Goal: Task Accomplishment & Management: Manage account settings

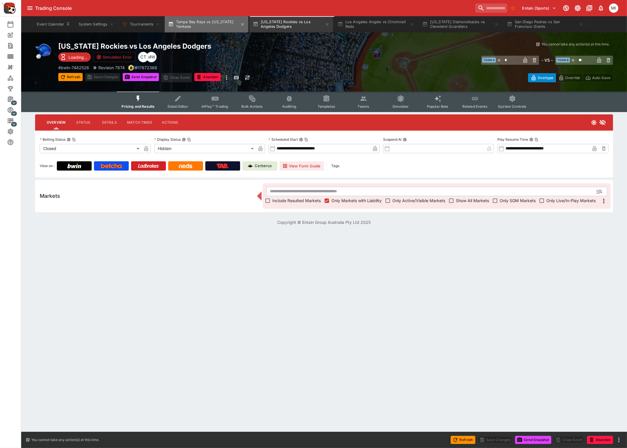
click at [213, 27] on button "Tampa Bay Rays vs [US_STATE] Yankees" at bounding box center [206, 24] width 83 height 16
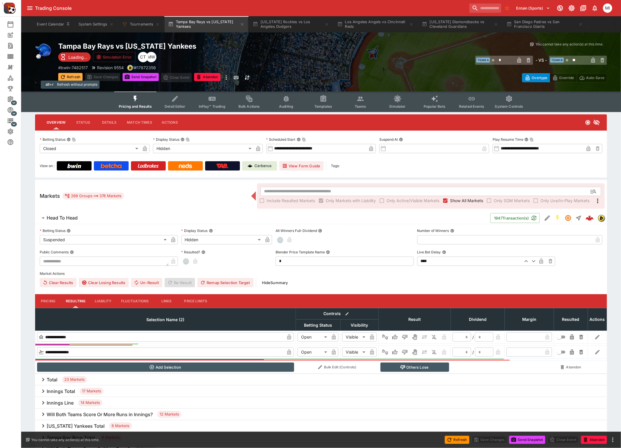
click at [70, 74] on button "Refresh" at bounding box center [70, 77] width 24 height 8
click at [294, 27] on button "[US_STATE] Rockies vs Los Angeles Dodgers" at bounding box center [290, 24] width 83 height 16
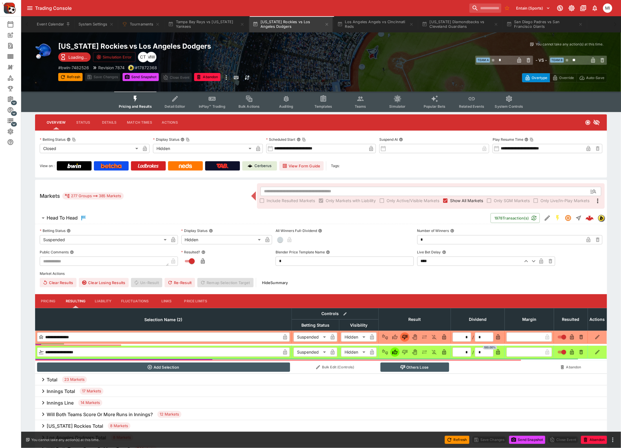
click at [467, 201] on span "Show All Markets" at bounding box center [466, 201] width 33 height 6
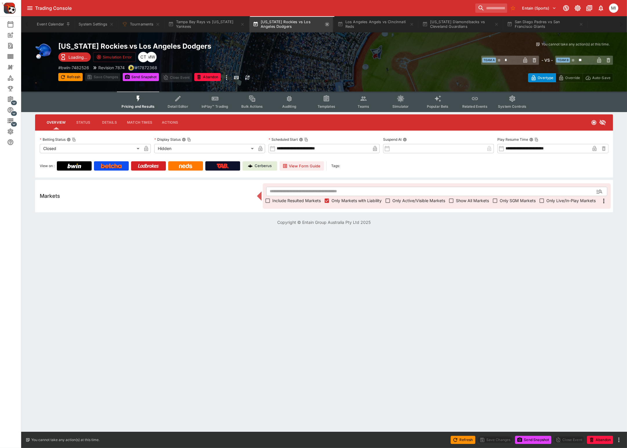
click at [328, 25] on icon "button" at bounding box center [327, 24] width 3 height 3
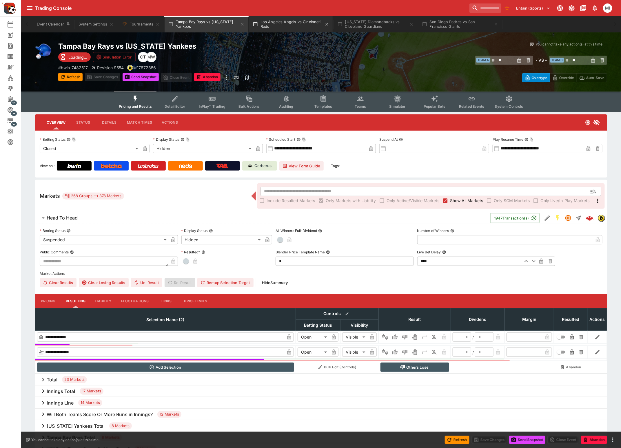
click at [295, 25] on button "Los Angeles Angels vs Cincinnati Reds" at bounding box center [290, 24] width 83 height 16
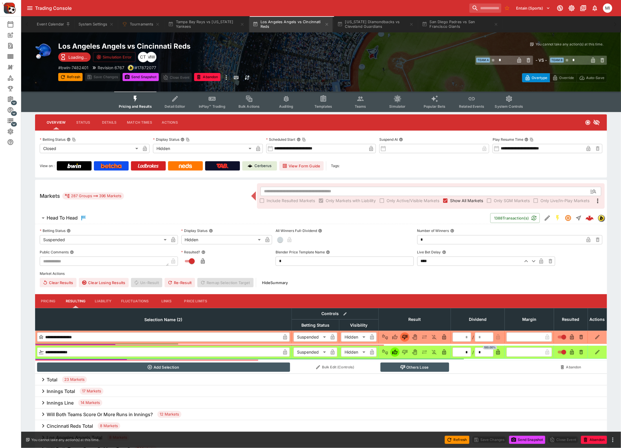
drag, startPoint x: 341, startPoint y: 54, endPoint x: 459, endPoint y: 199, distance: 187.0
click at [459, 199] on span "Show All Markets" at bounding box center [466, 201] width 33 height 6
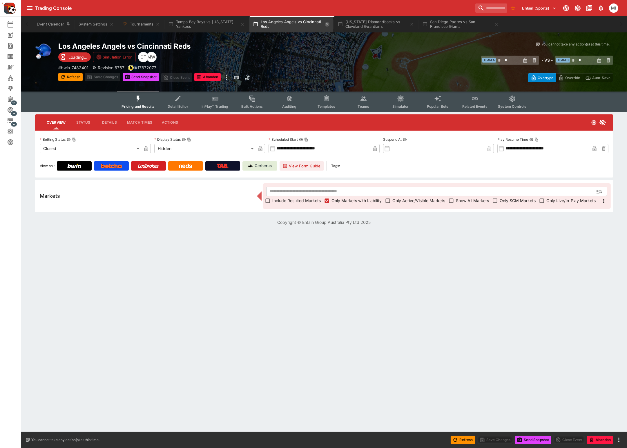
click at [328, 24] on icon "button" at bounding box center [327, 24] width 5 height 5
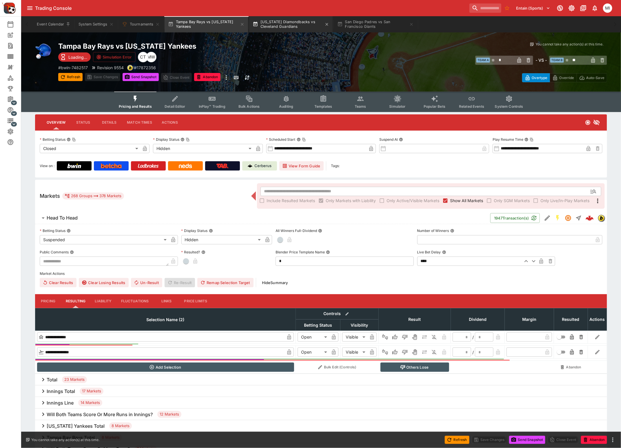
click at [292, 21] on button "[US_STATE] Diamondbacks vs Cleveland Guardians" at bounding box center [290, 24] width 83 height 16
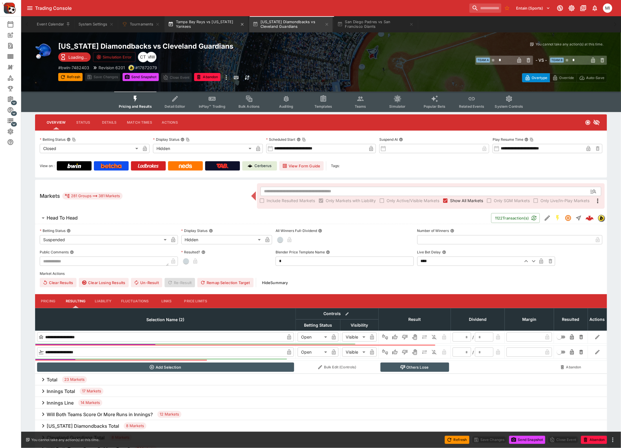
click at [191, 26] on button "Tampa Bay Rays vs [US_STATE] Yankees" at bounding box center [206, 24] width 83 height 16
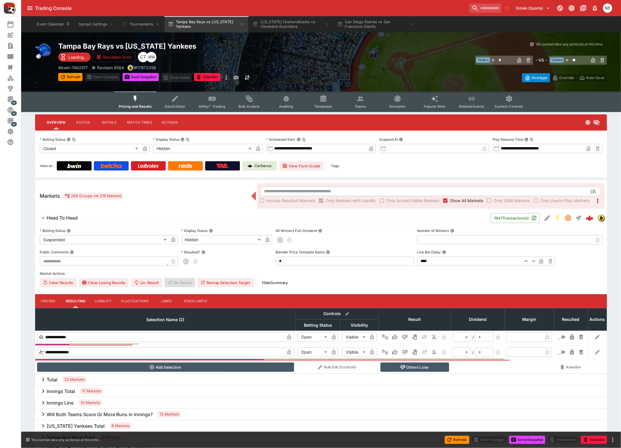
type input "*********"
type input "******"
type input "*********"
type input "******"
type input "*"
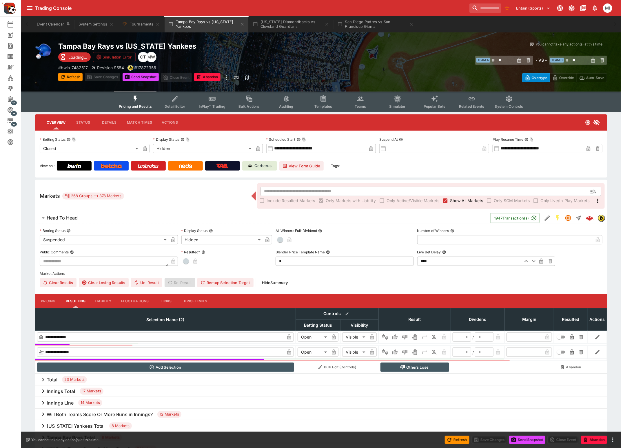
type input "*"
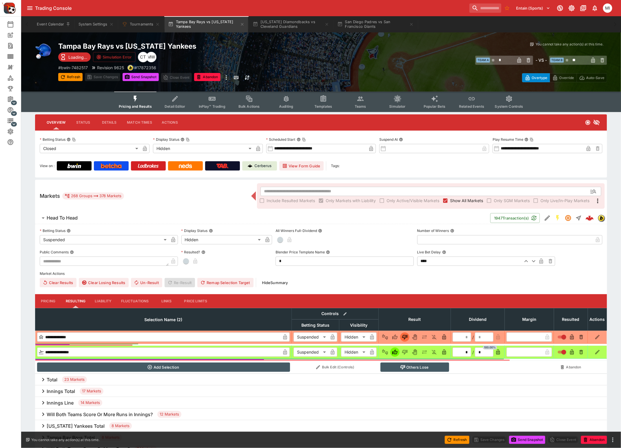
type input "*"
click at [451, 201] on span "Show All Markets" at bounding box center [466, 201] width 33 height 6
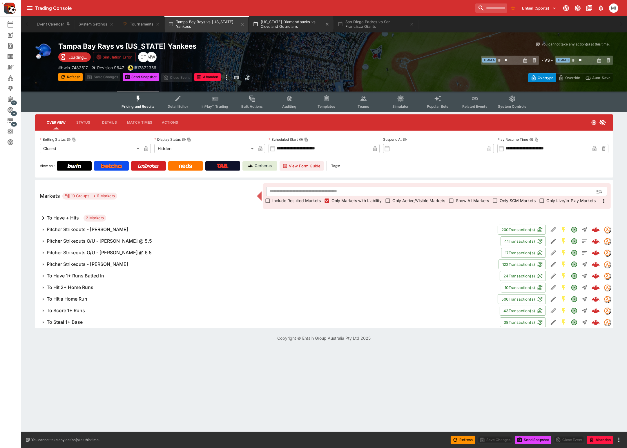
click at [284, 24] on button "[US_STATE] Diamondbacks vs Cleveland Guardians" at bounding box center [290, 24] width 83 height 16
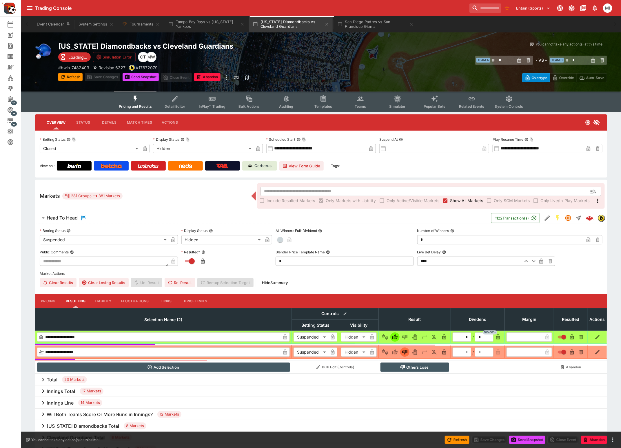
click at [457, 201] on span "Show All Markets" at bounding box center [466, 201] width 33 height 6
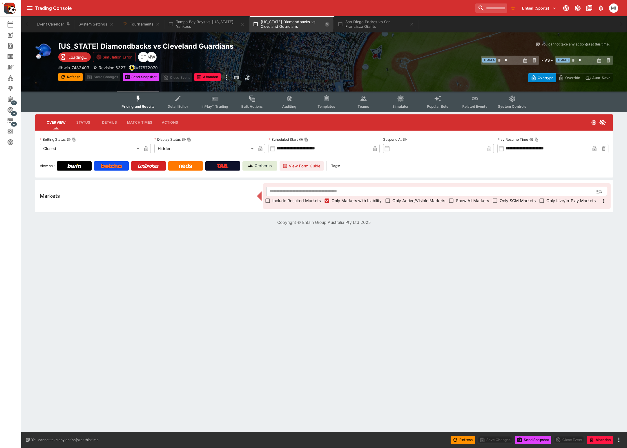
click at [327, 24] on icon "button" at bounding box center [327, 24] width 5 height 5
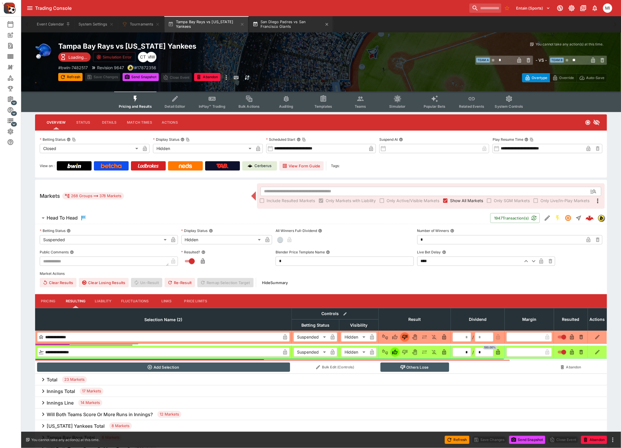
click at [295, 23] on button "San Diego Padres vs San Francisco Giants" at bounding box center [290, 24] width 83 height 16
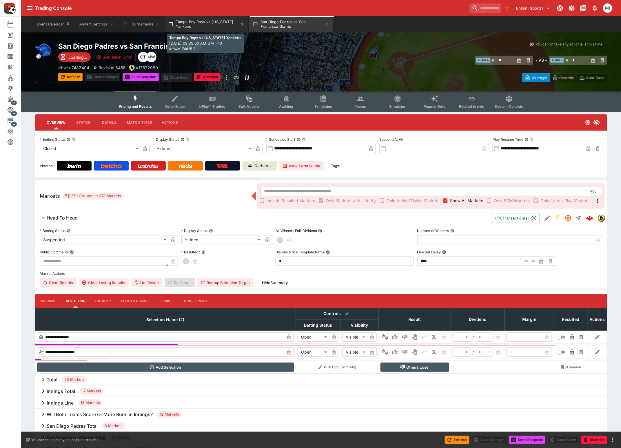
click at [219, 28] on button "Tampa Bay Rays vs [US_STATE] Yankees" at bounding box center [206, 24] width 83 height 16
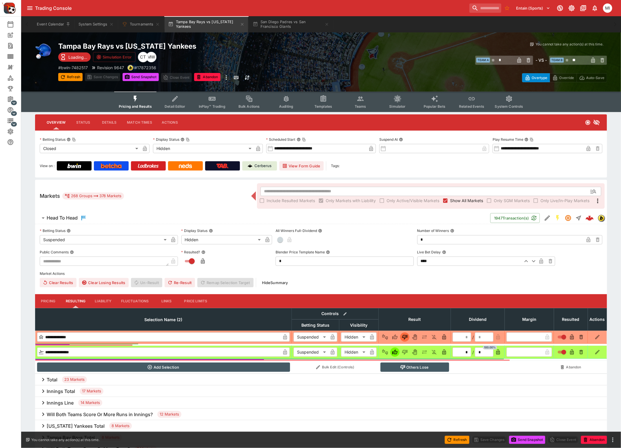
click at [457, 199] on span "Show All Markets" at bounding box center [466, 201] width 33 height 6
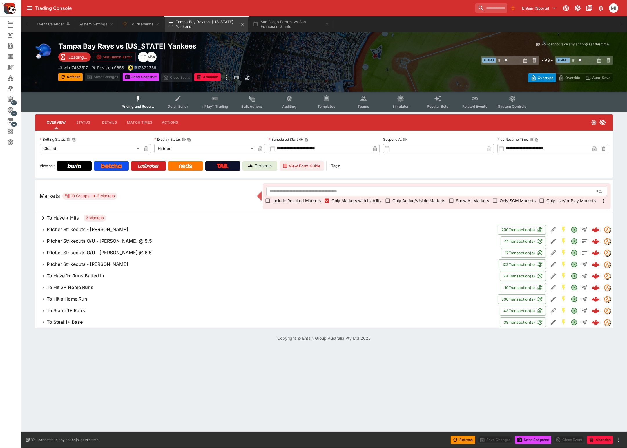
click at [208, 21] on button "Tampa Bay Rays vs [US_STATE] Yankees" at bounding box center [206, 24] width 83 height 16
click at [76, 77] on button "Refresh" at bounding box center [70, 77] width 24 height 8
click at [78, 79] on button "Refresh" at bounding box center [70, 77] width 24 height 8
click at [70, 74] on button "Refresh" at bounding box center [70, 77] width 24 height 8
click at [66, 322] on h6 "To Steal 1+ Base" at bounding box center [65, 322] width 36 height 6
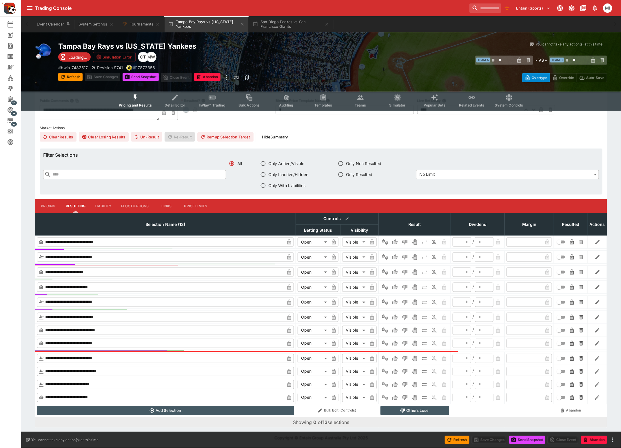
scroll to position [39, 0]
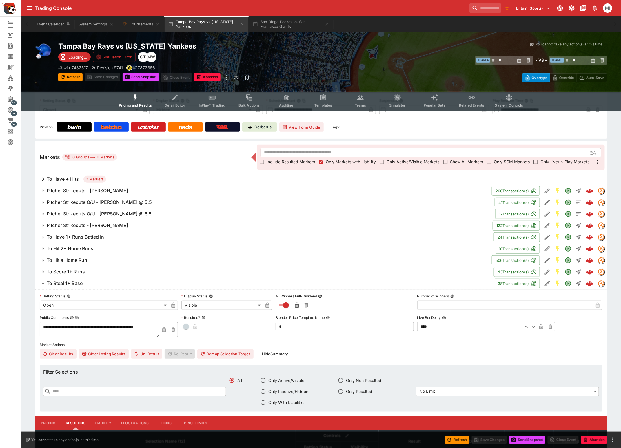
click at [66, 271] on h6 "To Score 1+ Runs" at bounding box center [66, 272] width 38 height 6
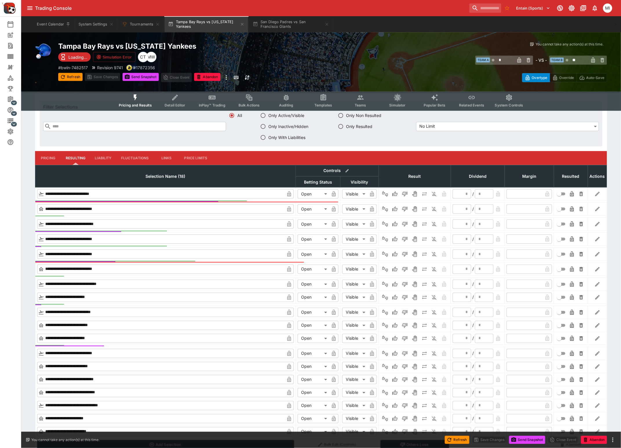
scroll to position [75, 0]
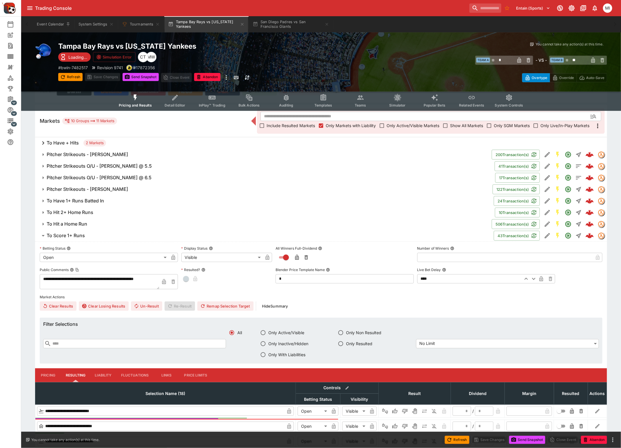
click at [86, 219] on button "To Hit a Home Run" at bounding box center [263, 225] width 457 height 12
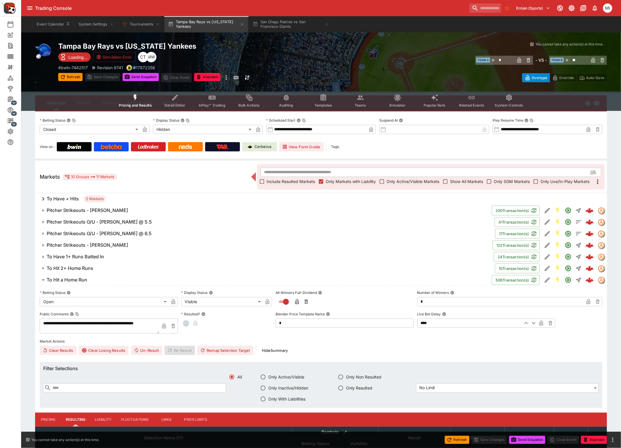
scroll to position [0, 0]
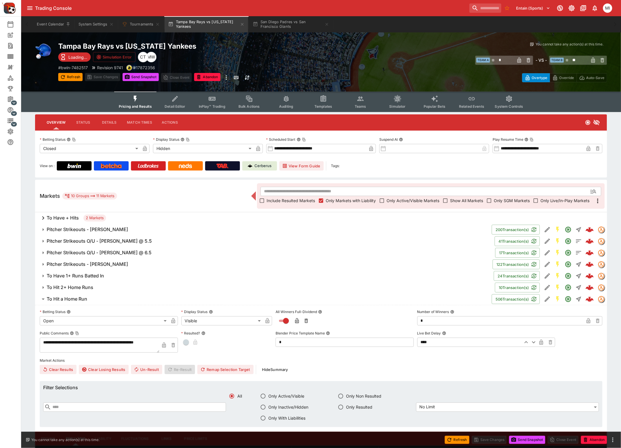
click at [70, 216] on h6 "To Have + Hits" at bounding box center [63, 218] width 32 height 6
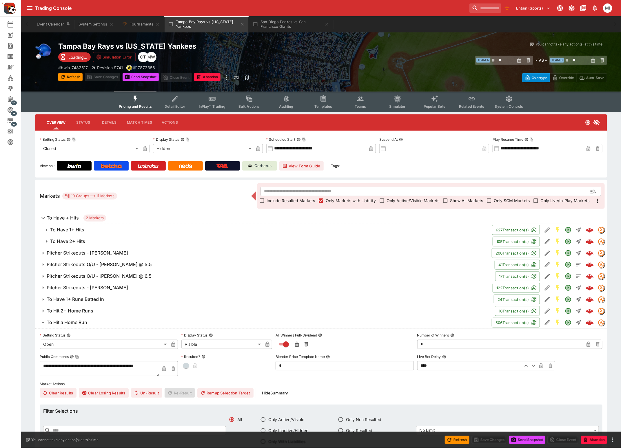
click at [76, 232] on h6 "To Have 1+ Hits" at bounding box center [67, 230] width 34 height 6
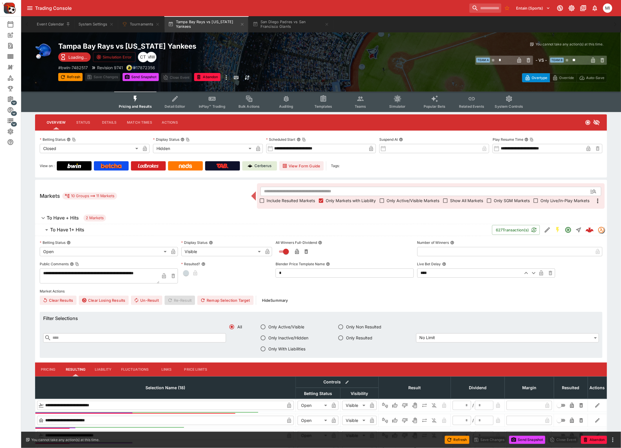
click at [65, 219] on h6 "To Have + Hits" at bounding box center [63, 218] width 32 height 6
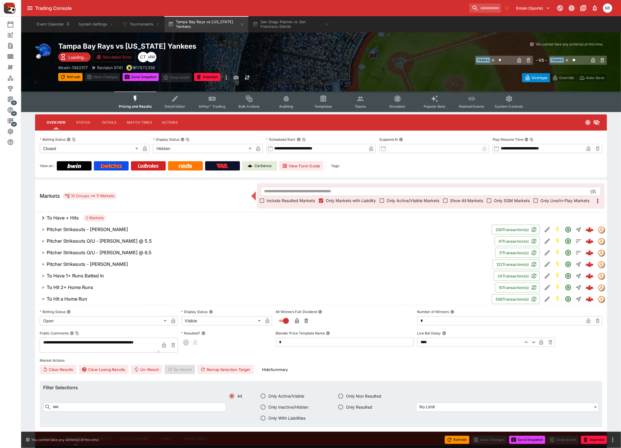
click at [64, 261] on h6 "Pitcher Strikeouts - [PERSON_NAME]" at bounding box center [87, 264] width 81 height 6
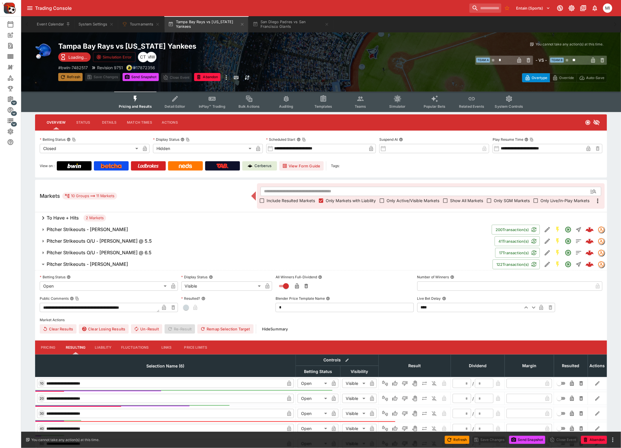
click at [70, 75] on button "Refresh" at bounding box center [70, 77] width 24 height 8
click at [143, 77] on button "Send Snapshot" at bounding box center [141, 77] width 36 height 8
click at [284, 22] on button "San Diego Padres vs San Francisco Giants" at bounding box center [290, 24] width 83 height 16
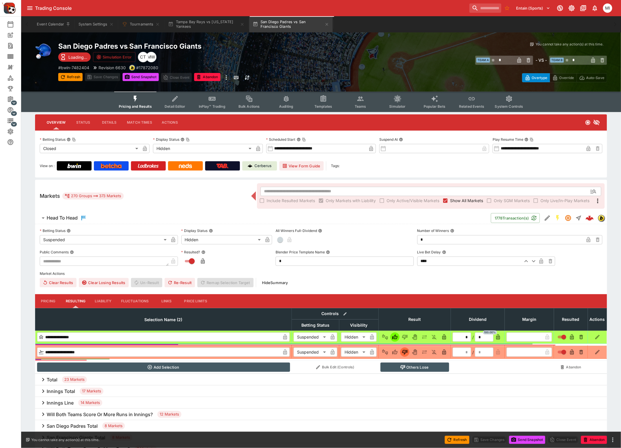
click at [461, 198] on span "Show All Markets" at bounding box center [466, 201] width 33 height 6
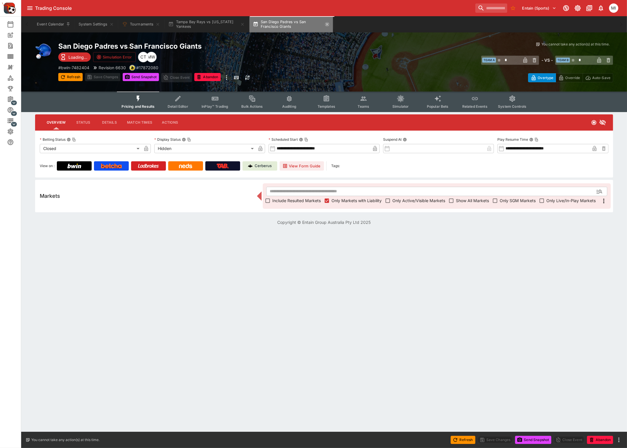
click at [327, 23] on icon "button" at bounding box center [327, 24] width 5 height 5
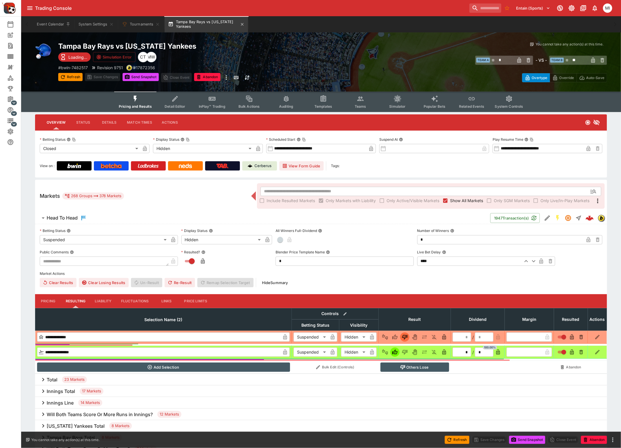
click at [199, 20] on button "Tampa Bay Rays vs [US_STATE] Yankees" at bounding box center [206, 24] width 83 height 16
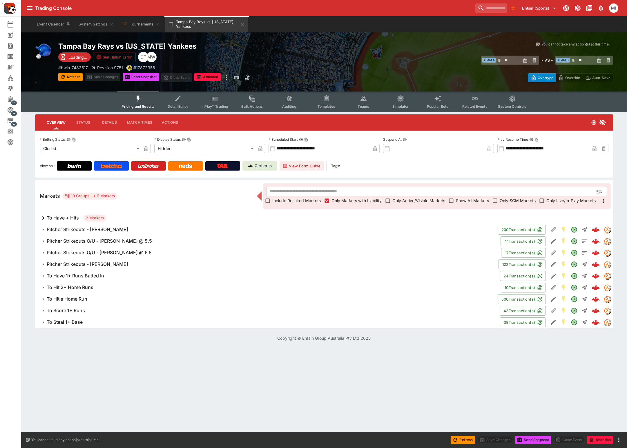
click at [79, 276] on h6 "To Have 1+ Runs Batted In" at bounding box center [75, 276] width 57 height 6
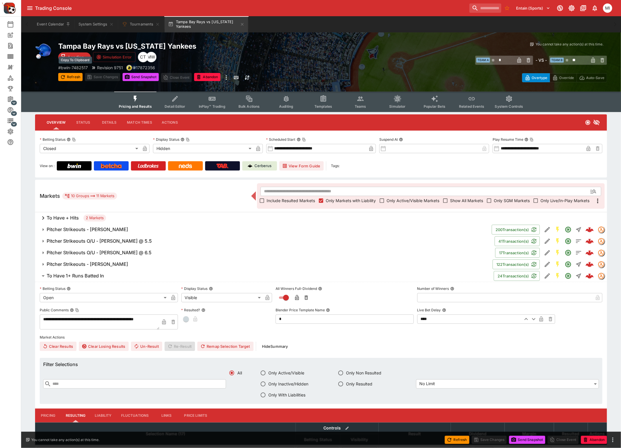
click at [87, 66] on p "# bwin-7482517" at bounding box center [73, 68] width 30 height 6
click at [88, 21] on button "System Settings" at bounding box center [96, 24] width 42 height 16
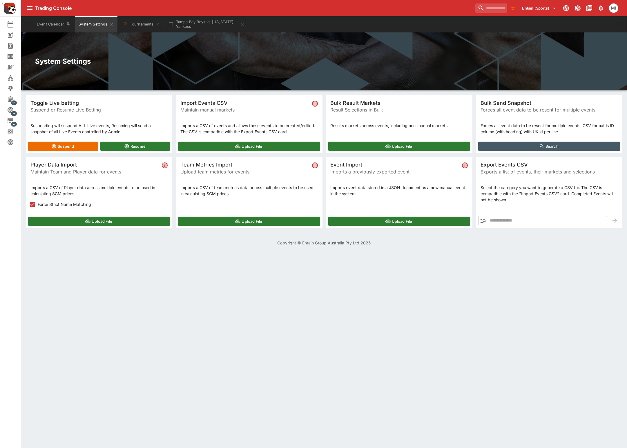
click at [485, 221] on icon "button" at bounding box center [483, 221] width 6 height 4
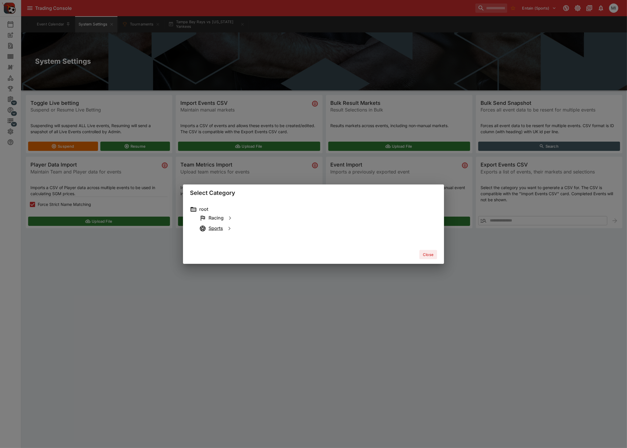
click at [213, 229] on h6 "Sports" at bounding box center [215, 229] width 14 height 6
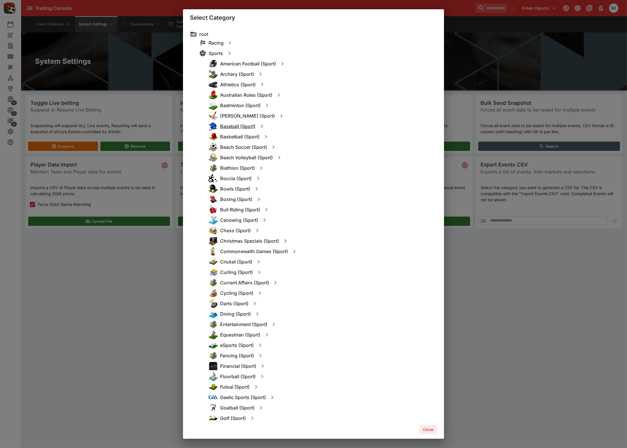
click at [231, 127] on h6 "Baseball (Sport)" at bounding box center [237, 126] width 35 height 6
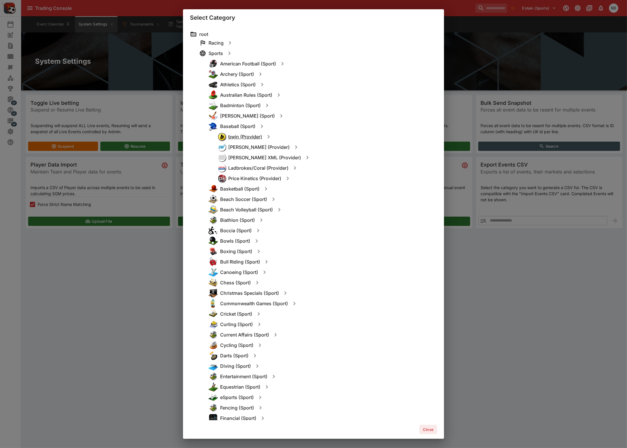
click at [249, 134] on h6 "bwin (Provider)" at bounding box center [245, 137] width 34 height 6
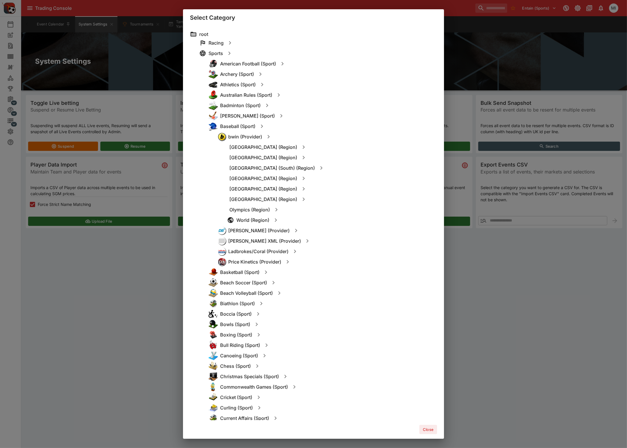
click at [300, 197] on icon "button" at bounding box center [303, 199] width 7 height 7
type input "**********"
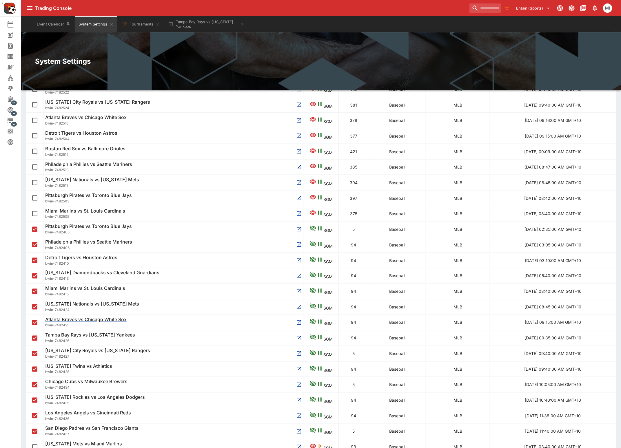
scroll to position [72, 0]
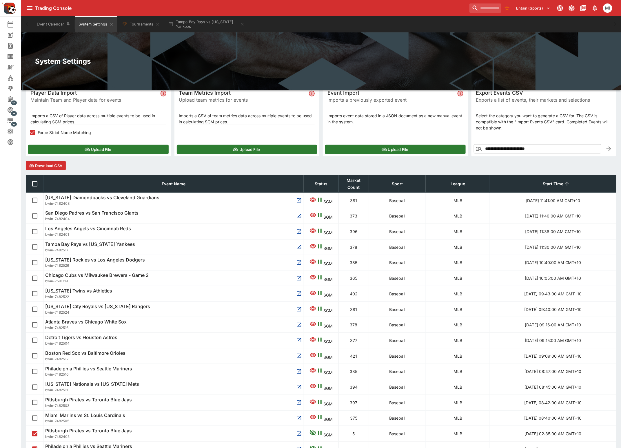
click at [51, 162] on button "Download CSV" at bounding box center [46, 165] width 40 height 9
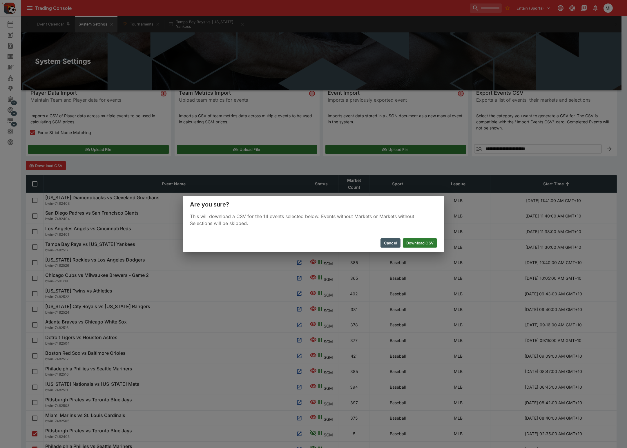
click at [423, 244] on button "Download CSV" at bounding box center [420, 243] width 34 height 9
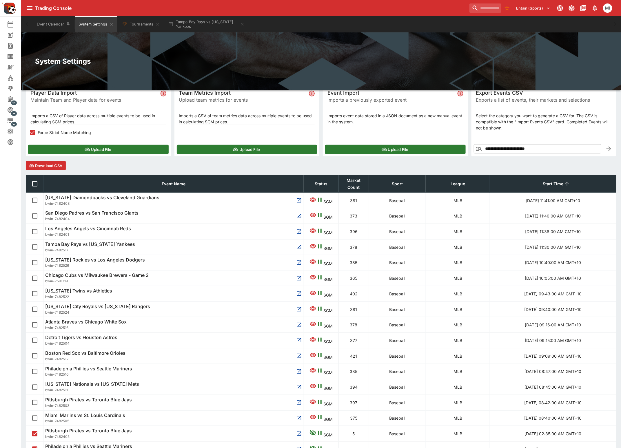
scroll to position [0, 0]
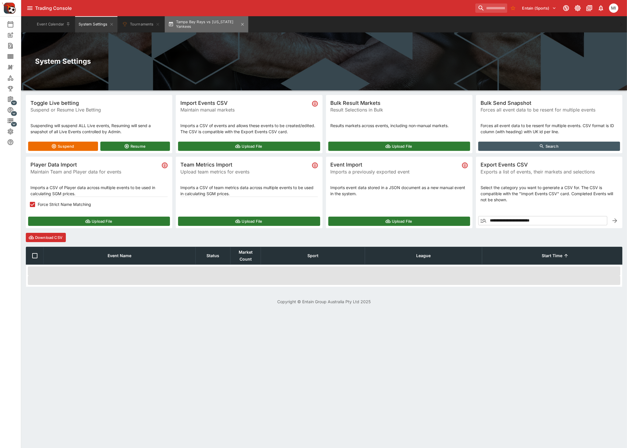
click at [205, 23] on button "Tampa Bay Rays vs [US_STATE] Yankees" at bounding box center [206, 24] width 83 height 16
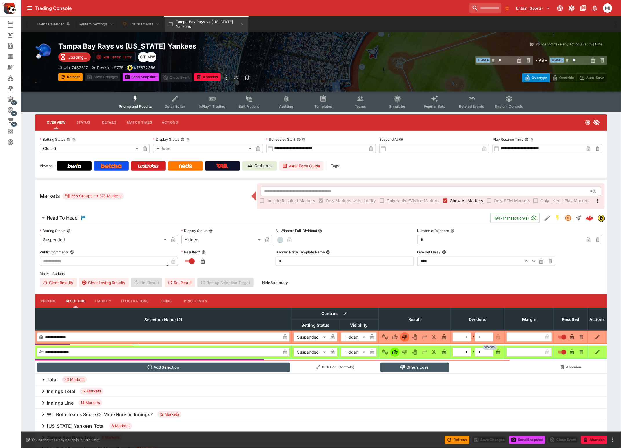
click at [459, 198] on span "Show All Markets" at bounding box center [466, 201] width 33 height 6
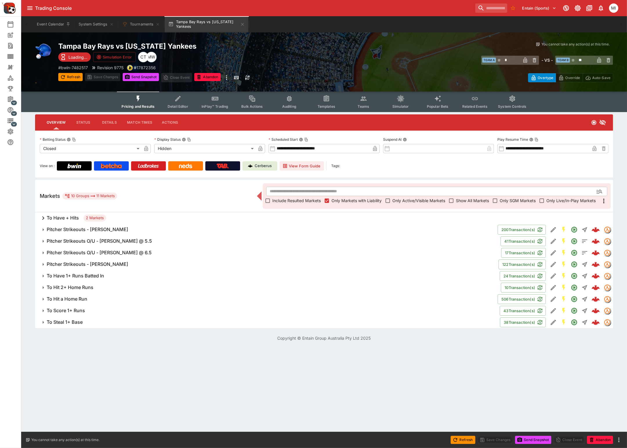
click at [227, 76] on icon "more" at bounding box center [226, 77] width 7 height 7
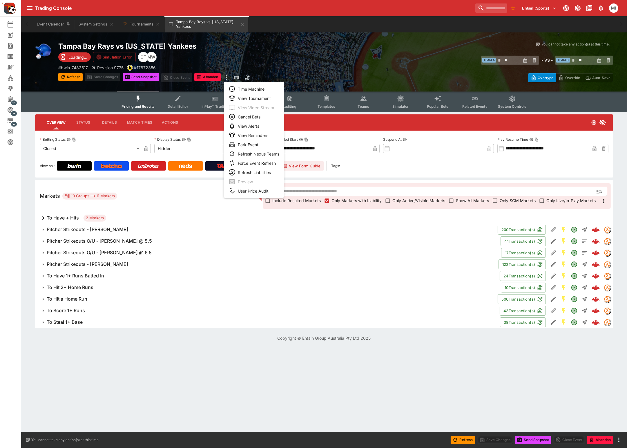
click at [316, 78] on div at bounding box center [313, 224] width 627 height 448
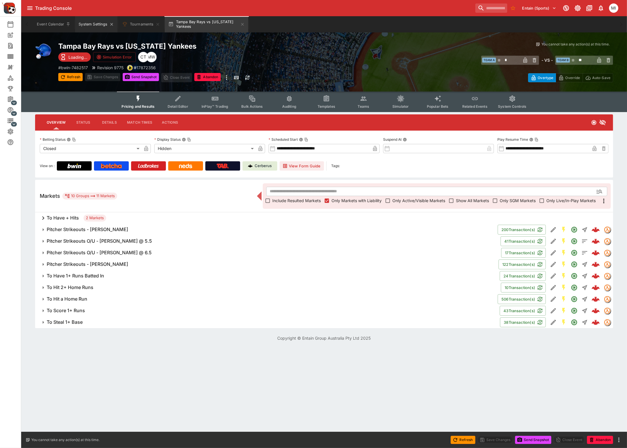
click at [90, 22] on button "System Settings" at bounding box center [96, 24] width 42 height 16
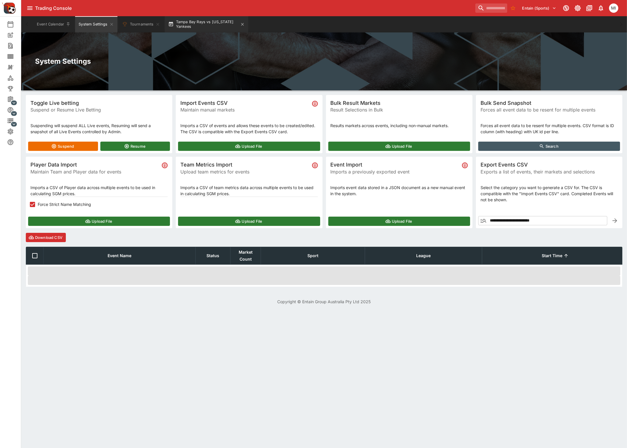
click at [198, 27] on button "Tampa Bay Rays vs [US_STATE] Yankees" at bounding box center [206, 24] width 83 height 16
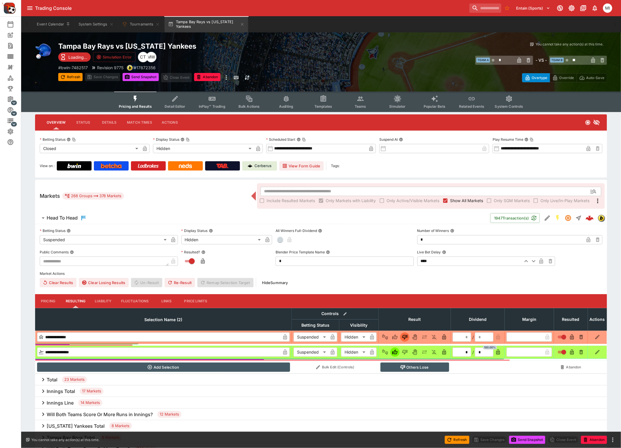
click at [471, 200] on span "Show All Markets" at bounding box center [466, 201] width 33 height 6
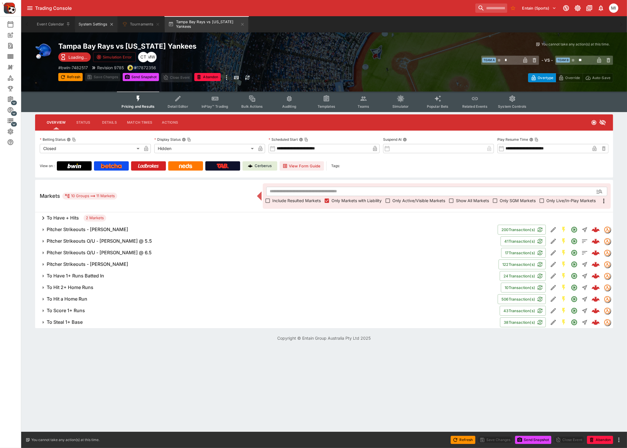
click at [82, 24] on button "System Settings" at bounding box center [96, 24] width 42 height 16
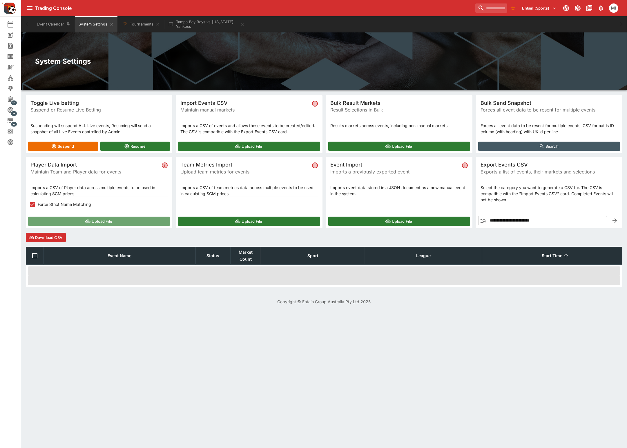
click at [61, 221] on button "Upload File" at bounding box center [99, 221] width 142 height 9
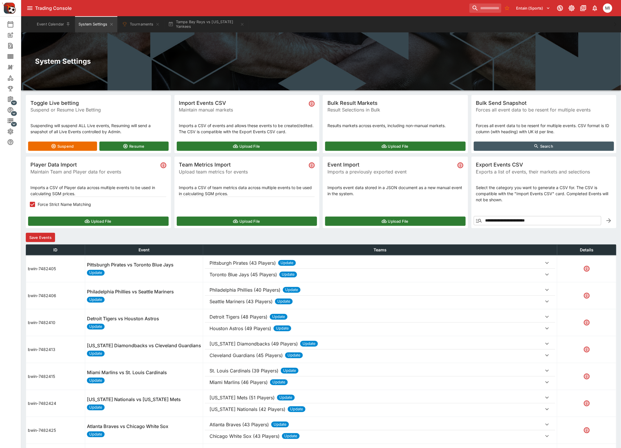
click at [48, 237] on button "Save Events" at bounding box center [40, 237] width 29 height 9
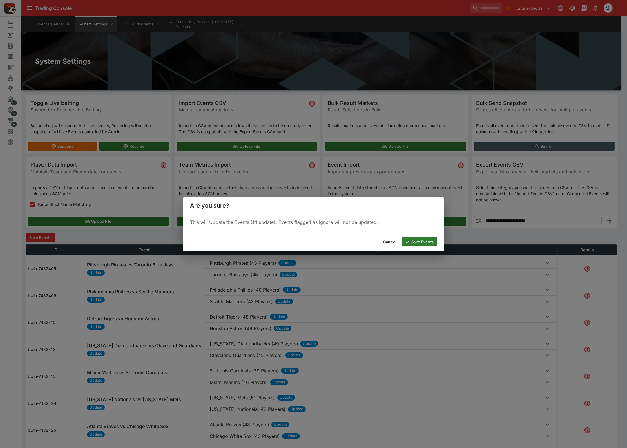
click at [417, 241] on button "Save Events" at bounding box center [419, 241] width 35 height 9
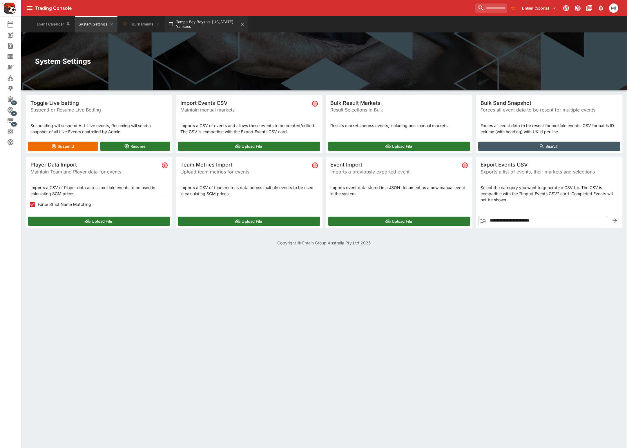
click at [206, 22] on button "Tampa Bay Rays vs [US_STATE] Yankees" at bounding box center [206, 24] width 83 height 16
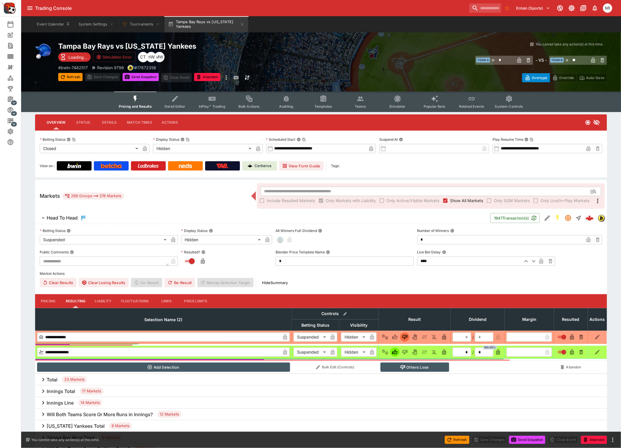
click at [75, 81] on div "Refresh" at bounding box center [70, 77] width 24 height 9
click at [77, 75] on button "Refresh" at bounding box center [70, 77] width 24 height 8
click at [453, 200] on span "Show All Markets" at bounding box center [466, 201] width 33 height 6
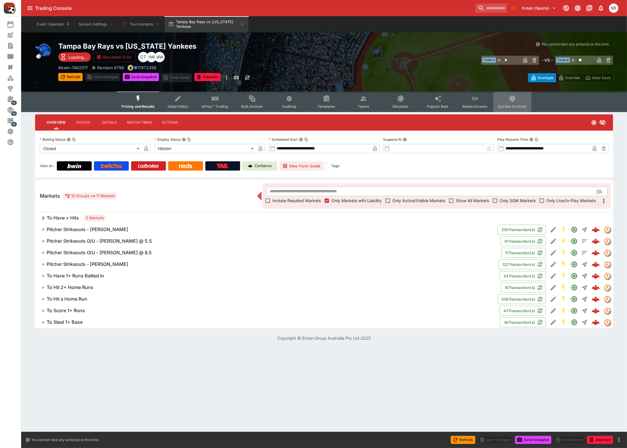
click at [513, 95] on icon "Event type filters" at bounding box center [512, 99] width 8 height 8
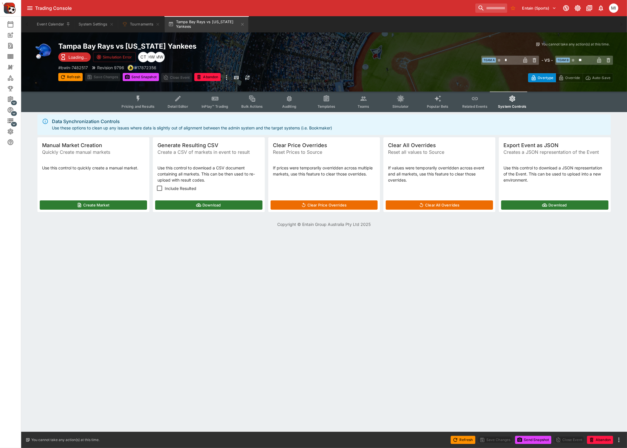
click at [169, 188] on span "Include Resulted" at bounding box center [181, 189] width 32 height 6
click at [168, 204] on button "Download" at bounding box center [208, 205] width 107 height 9
click at [211, 17] on div "Event Calendar System Settings Tournaments Tampa Bay Rays vs [US_STATE] Yankees" at bounding box center [324, 24] width 582 height 16
click at [146, 99] on button "Pricing and Results" at bounding box center [138, 102] width 42 height 21
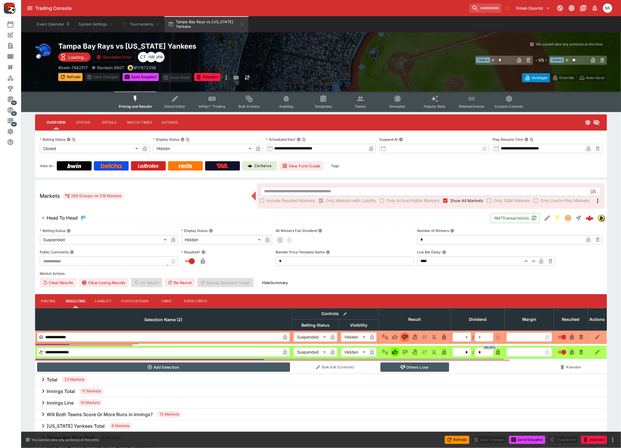
click at [70, 78] on button "Refresh" at bounding box center [70, 77] width 24 height 8
click at [459, 200] on span "Show All Markets" at bounding box center [466, 201] width 33 height 6
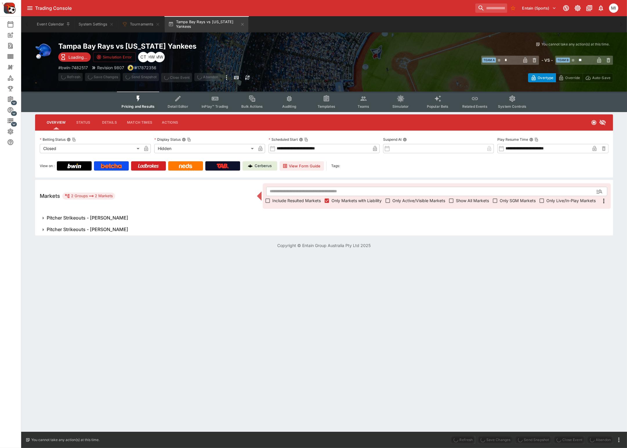
click at [108, 230] on h6 "Pitcher Strikeouts - [PERSON_NAME]" at bounding box center [87, 230] width 81 height 6
click at [108, 217] on h6 "Pitcher Strikeouts - [PERSON_NAME]" at bounding box center [87, 218] width 81 height 6
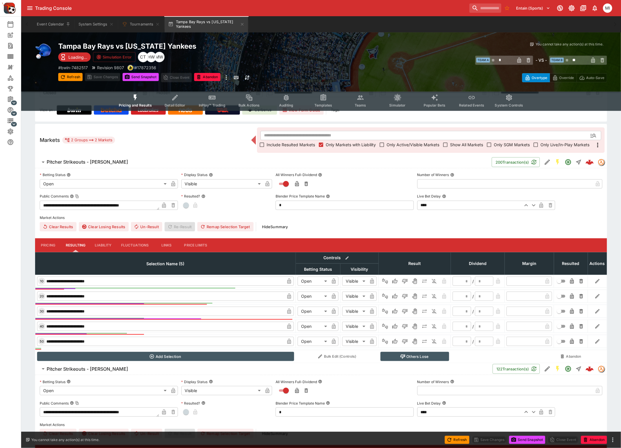
scroll to position [109, 0]
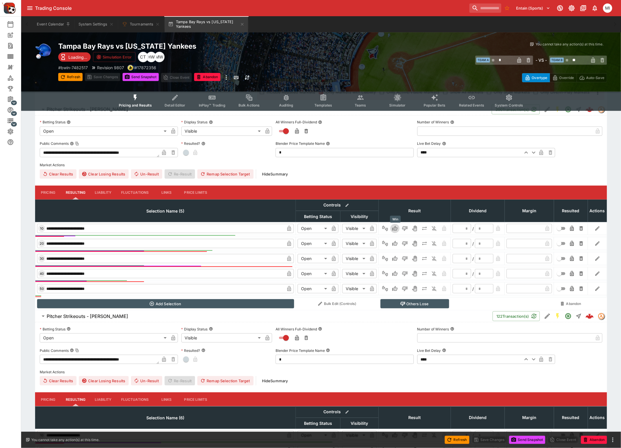
click at [393, 227] on icon "Win" at bounding box center [395, 229] width 6 height 6
type input "*********"
type input "******"
type input "*"
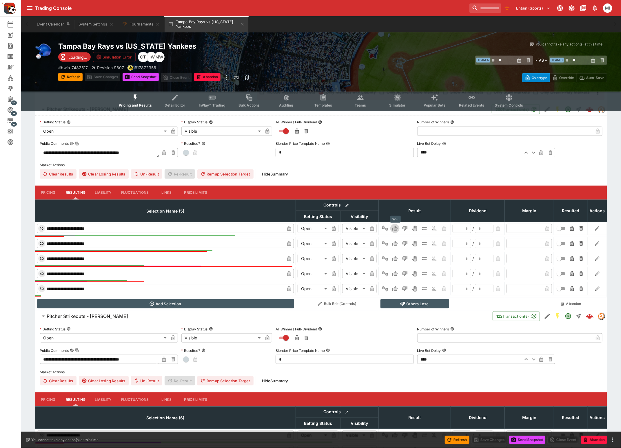
type input "*"
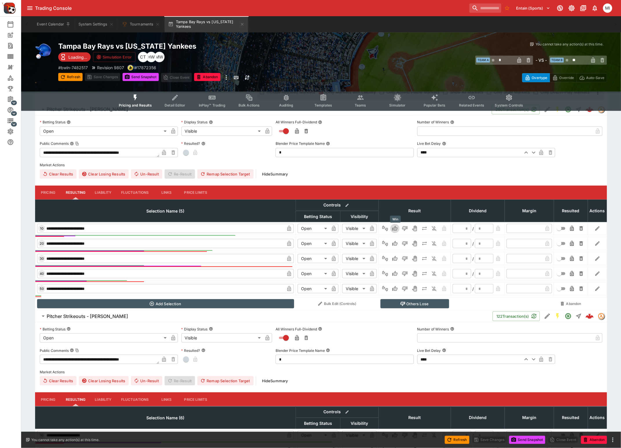
type input "*"
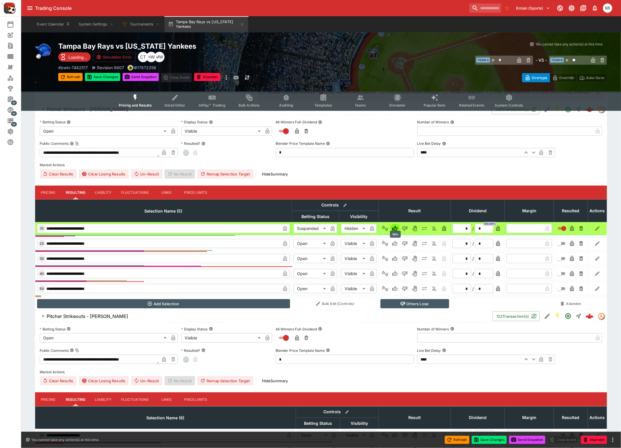
click at [394, 243] on icon "Win" at bounding box center [395, 244] width 6 height 6
type input "*********"
type input "******"
type input "*"
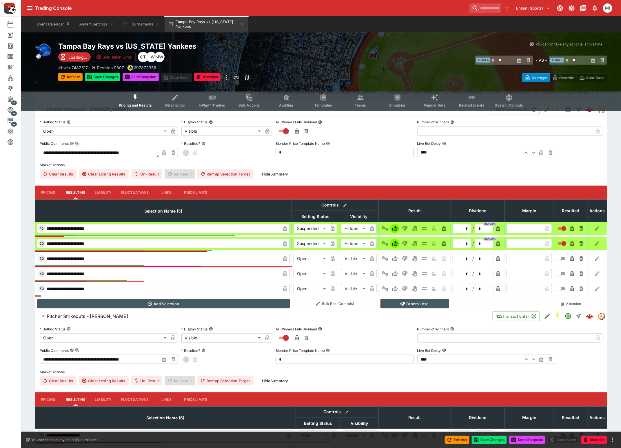
click at [404, 301] on icon "button" at bounding box center [402, 303] width 5 height 5
type input "**********"
type input "******"
type input "*********"
type input "******"
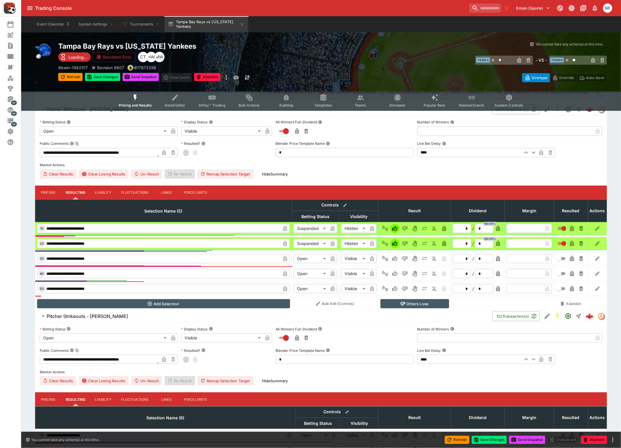
type input "*********"
type input "******"
type input "*********"
type input "******"
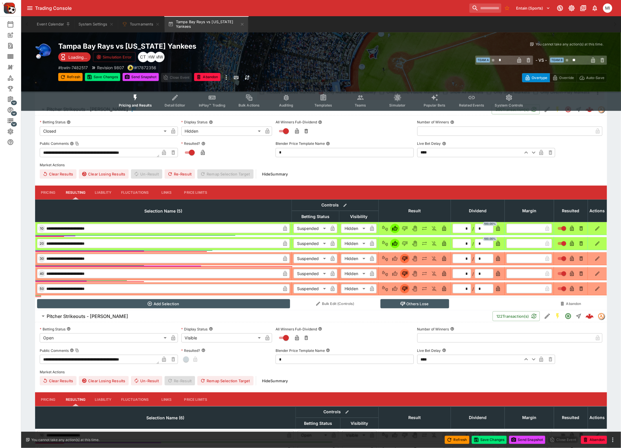
scroll to position [212, 0]
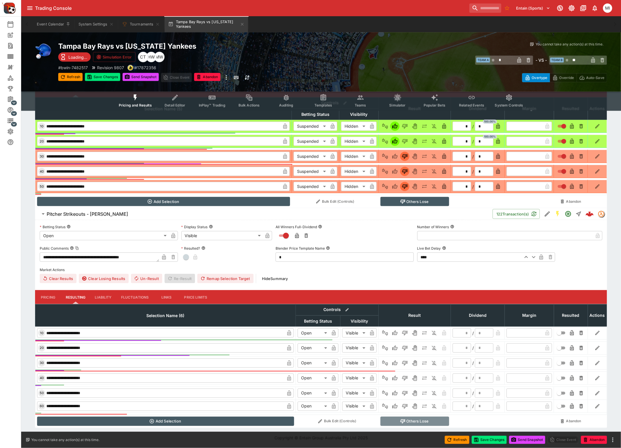
click at [426, 420] on button "Others Lose" at bounding box center [415, 421] width 69 height 9
type input "**********"
type input "******"
type input "*********"
type input "******"
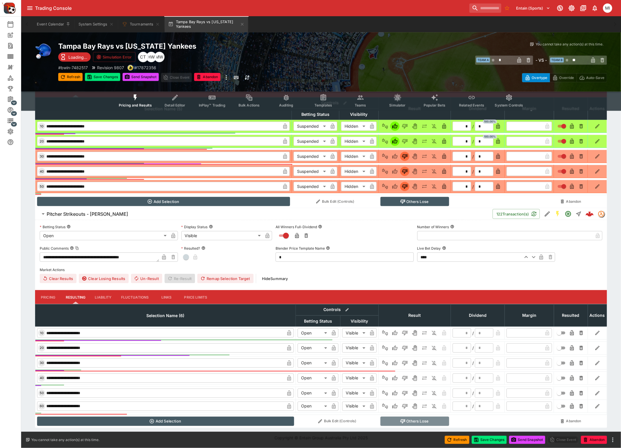
type input "*********"
type input "******"
type input "*********"
type input "******"
type input "*********"
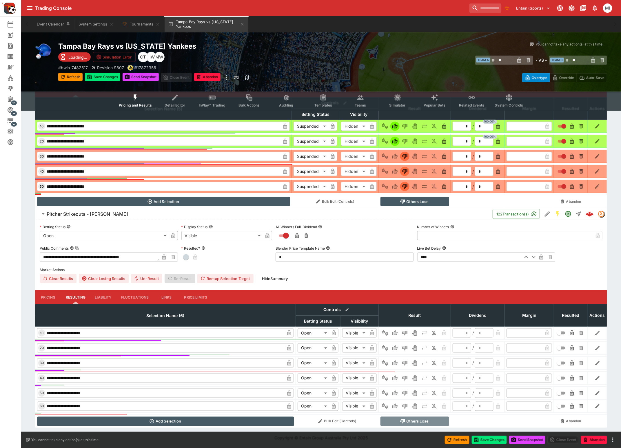
type input "******"
type input "*********"
type input "******"
type input "*********"
type input "******"
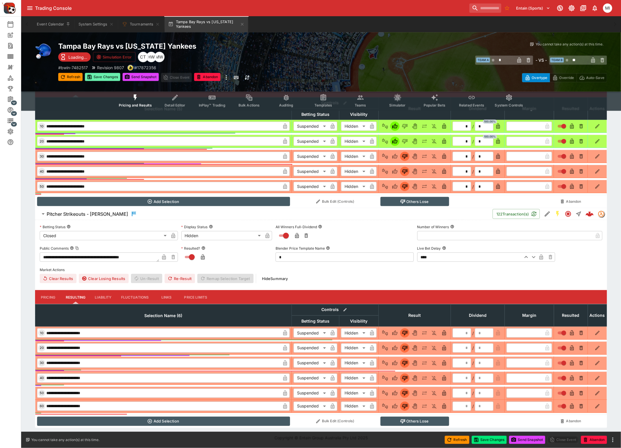
click at [106, 75] on button "Save Changes" at bounding box center [102, 77] width 35 height 8
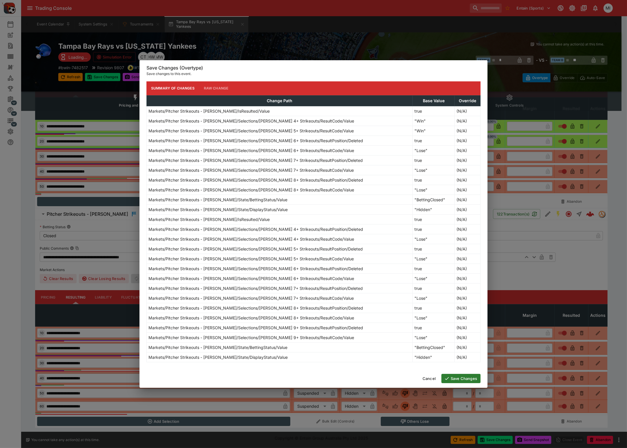
click at [472, 377] on button "Save Changes" at bounding box center [460, 378] width 39 height 9
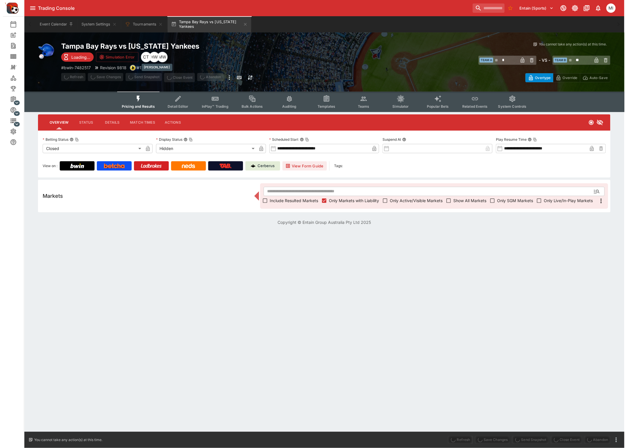
scroll to position [0, 0]
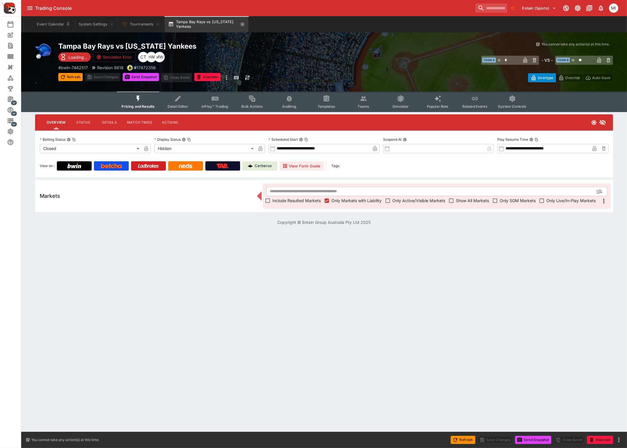
click at [243, 23] on icon "button" at bounding box center [242, 24] width 5 height 5
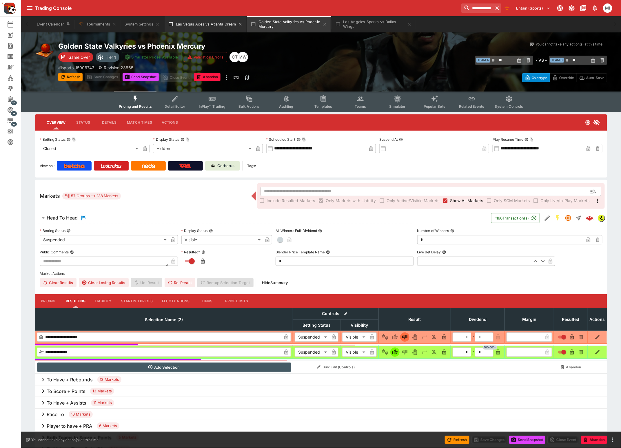
click at [217, 20] on button "Las Vegas Aces vs Atlanta Dream" at bounding box center [205, 24] width 81 height 16
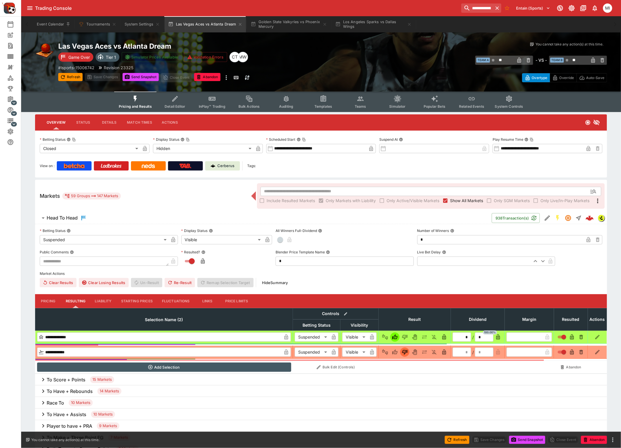
click at [457, 200] on span "Show All Markets" at bounding box center [466, 201] width 33 height 6
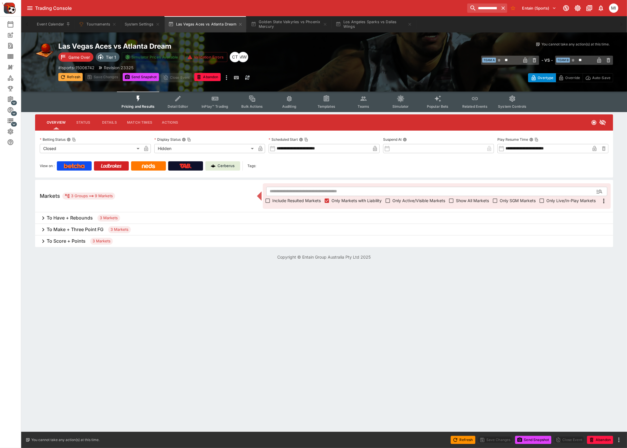
click at [63, 75] on icon "button" at bounding box center [63, 77] width 4 height 4
click at [283, 31] on button "Golden State Valkyries vs Phoenix Mercury" at bounding box center [288, 24] width 83 height 16
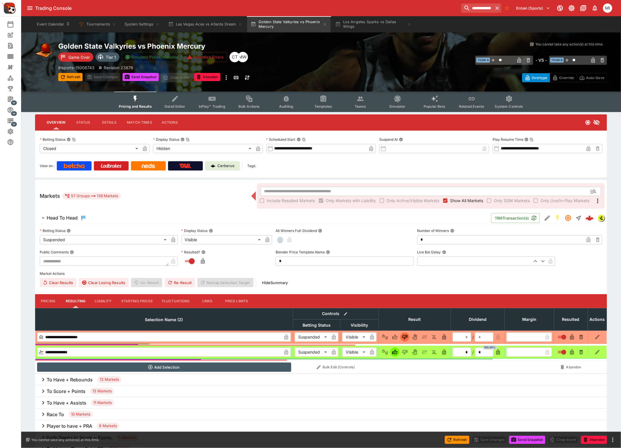
click at [458, 202] on span "Show All Markets" at bounding box center [466, 201] width 33 height 6
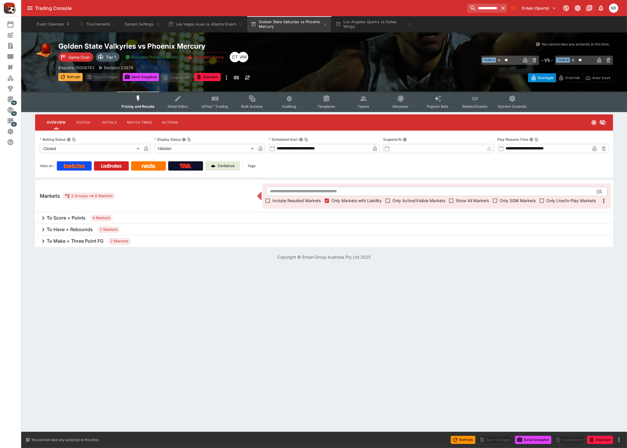
click at [70, 74] on button "Refresh" at bounding box center [70, 77] width 24 height 8
click at [360, 24] on button "Los Angeles Sparks vs Dallas Wings" at bounding box center [373, 24] width 83 height 16
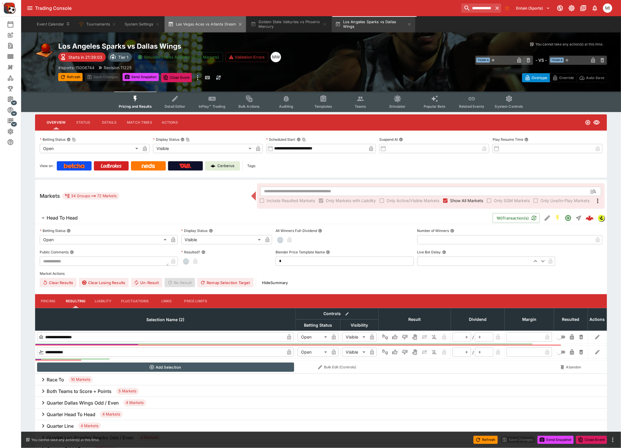
click at [215, 30] on button "Las Vegas Aces vs Atlanta Dream" at bounding box center [205, 24] width 81 height 16
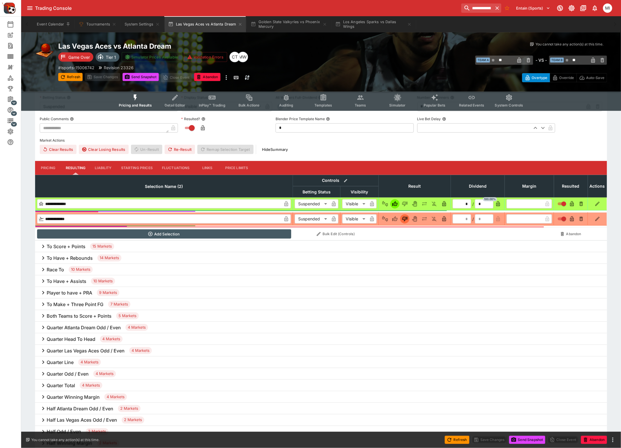
scroll to position [181, 0]
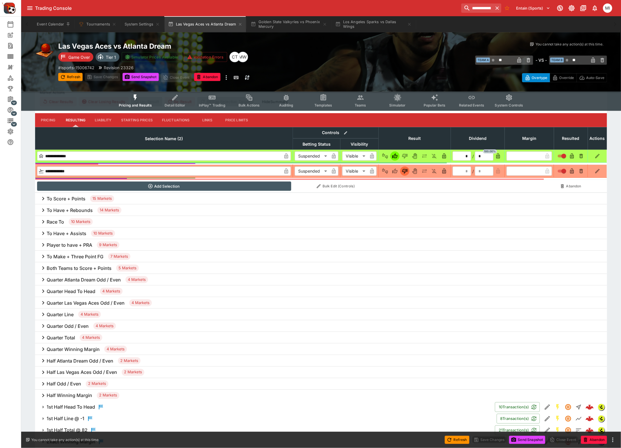
click at [79, 210] on h6 "To Have + Rebounds" at bounding box center [70, 211] width 46 height 6
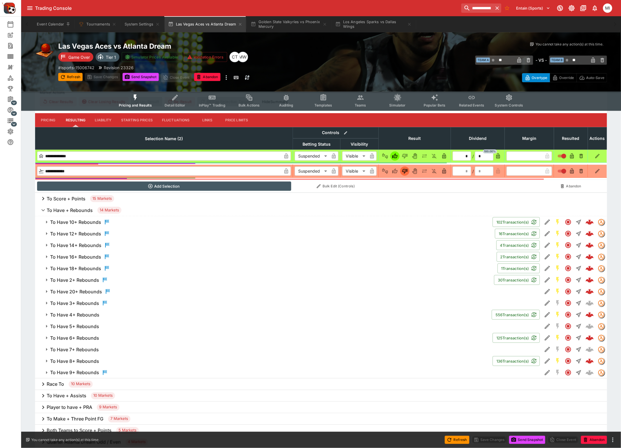
drag, startPoint x: 79, startPoint y: 314, endPoint x: 82, endPoint y: 314, distance: 2.9
click at [79, 314] on h6 "To Have 4+ Rebounds" at bounding box center [74, 315] width 49 height 6
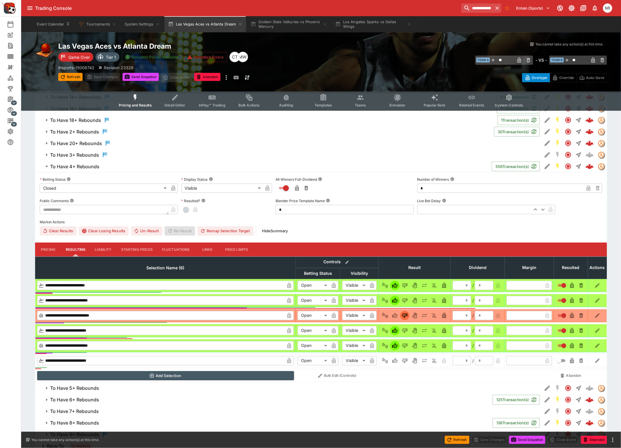
scroll to position [362, 0]
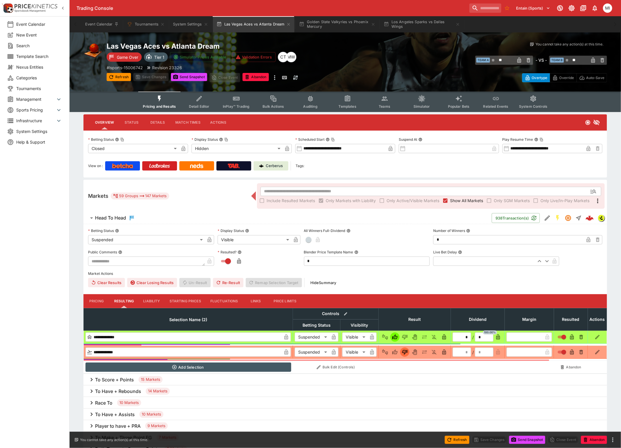
click at [463, 202] on span "Show All Markets" at bounding box center [466, 201] width 33 height 6
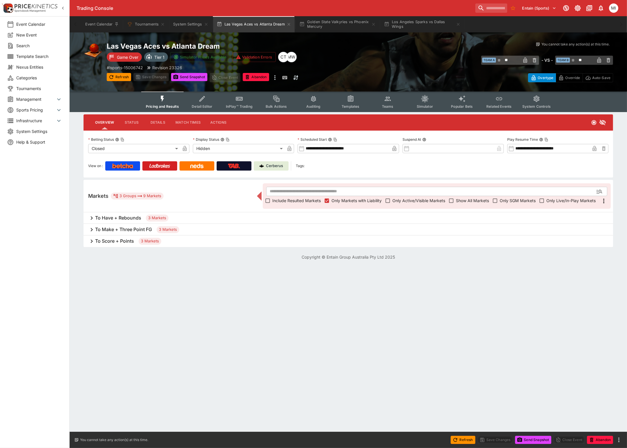
click at [119, 242] on h6 "To Score + Points" at bounding box center [114, 241] width 39 height 6
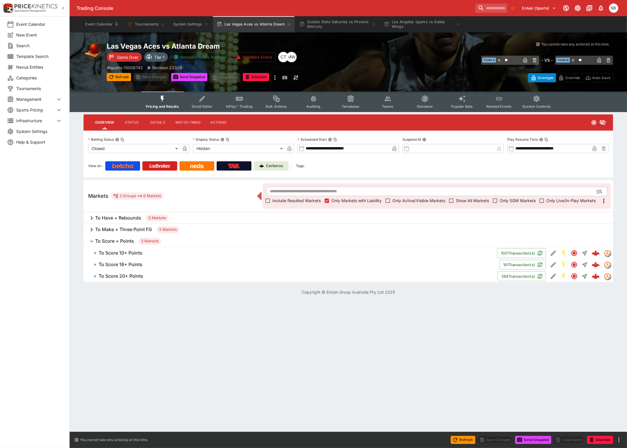
click at [118, 248] on button "To Score 10+ Points" at bounding box center [289, 254] width 413 height 12
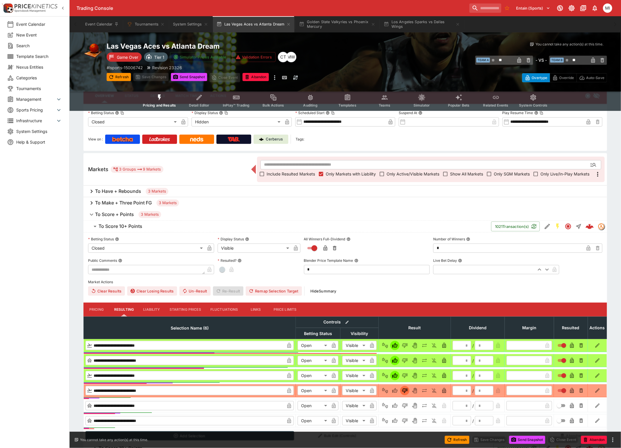
scroll to position [63, 0]
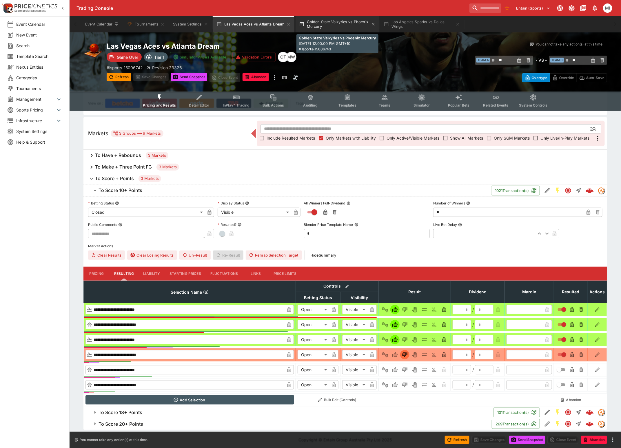
click at [340, 22] on button "Golden State Valkyries vs Phoenix Mercury" at bounding box center [337, 24] width 83 height 16
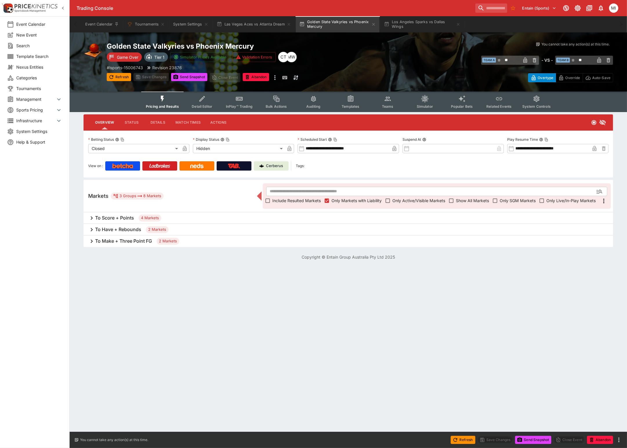
click at [128, 243] on h6 "To Make + Three Point FG" at bounding box center [123, 241] width 57 height 6
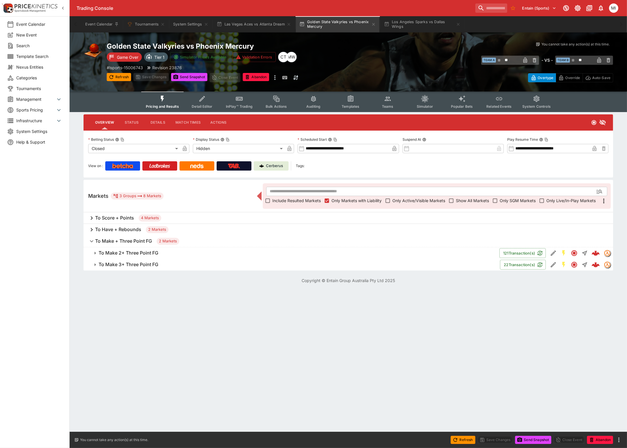
click at [132, 264] on h6 "To Make 3+ Three Point FG" at bounding box center [129, 265] width 60 height 6
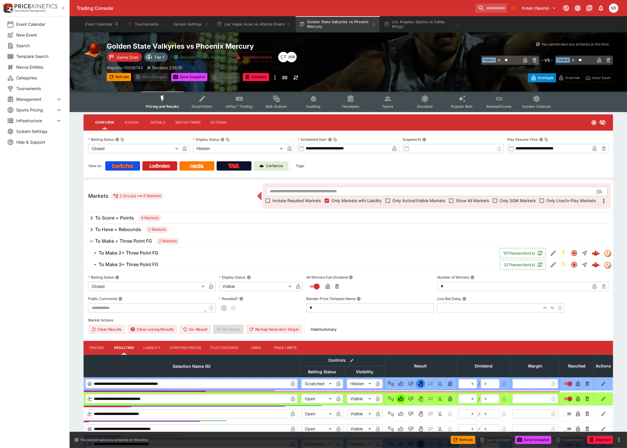
click at [132, 251] on h6 "To Make 2+ Three Point FG" at bounding box center [129, 253] width 60 height 6
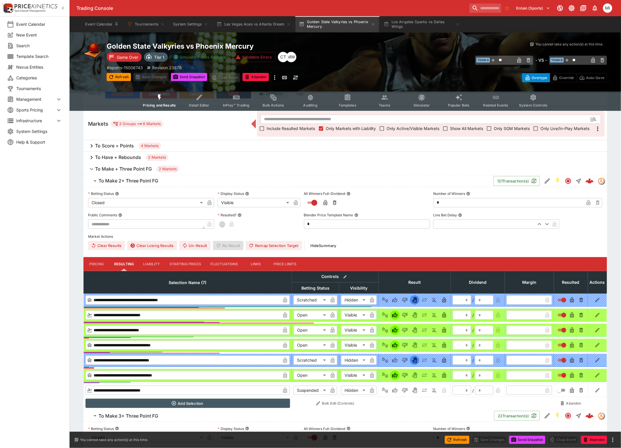
scroll to position [145, 0]
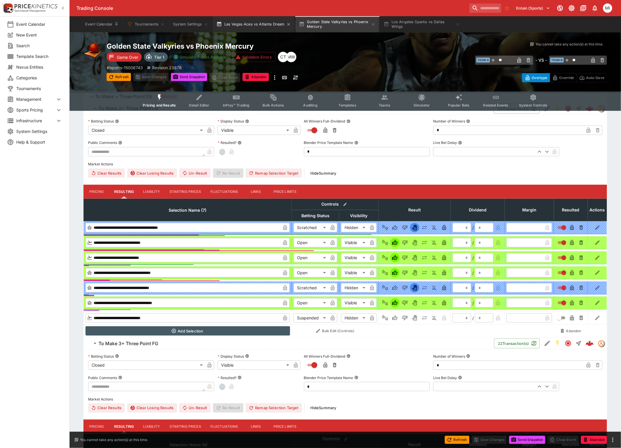
click at [243, 28] on button "Las Vegas Aces vs Atlanta Dream" at bounding box center [253, 24] width 81 height 16
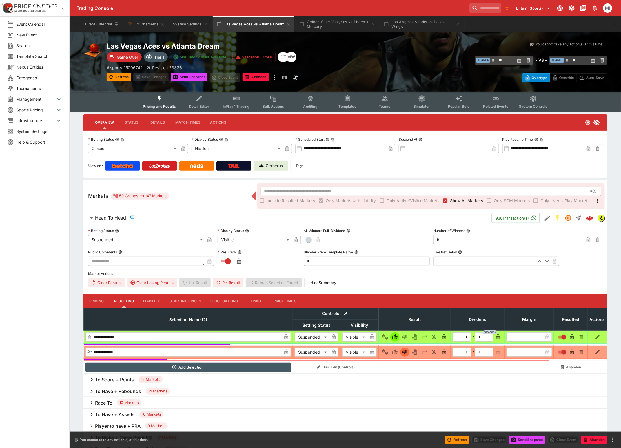
click at [459, 201] on span "Show All Markets" at bounding box center [466, 201] width 33 height 6
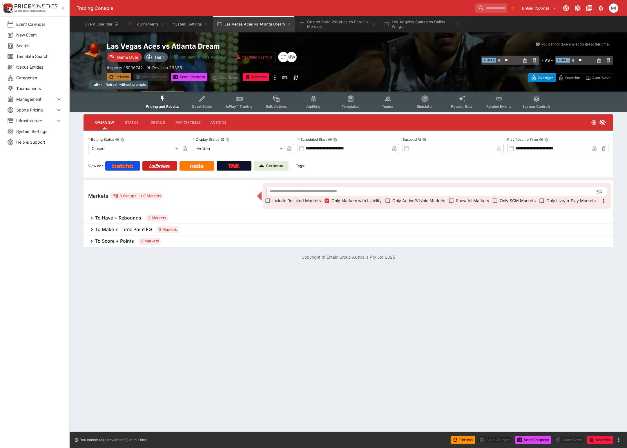
click at [122, 78] on button "Refresh" at bounding box center [119, 77] width 24 height 8
click at [63, 8] on icon "button" at bounding box center [63, 8] width 6 height 6
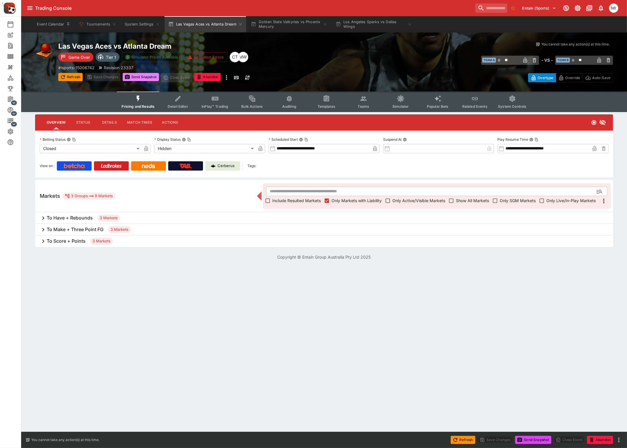
click at [147, 76] on button "Send Snapshot" at bounding box center [141, 77] width 36 height 8
click at [283, 31] on button "Golden State Valkyries vs Phoenix Mercury" at bounding box center [288, 24] width 83 height 16
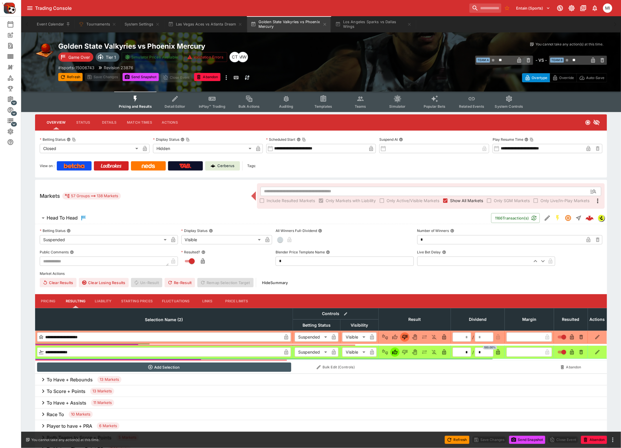
click at [457, 199] on span "Show All Markets" at bounding box center [466, 201] width 33 height 6
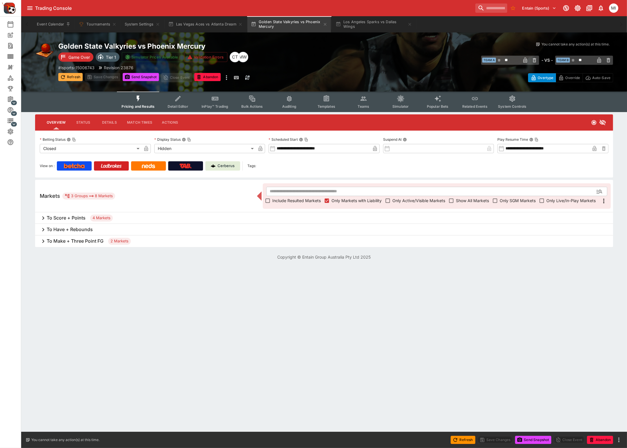
click at [68, 76] on button "Refresh" at bounding box center [70, 77] width 24 height 8
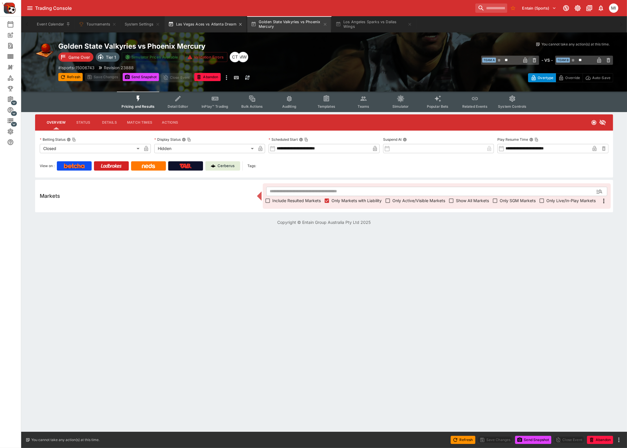
click at [218, 22] on button "Las Vegas Aces vs Atlanta Dream" at bounding box center [205, 24] width 81 height 16
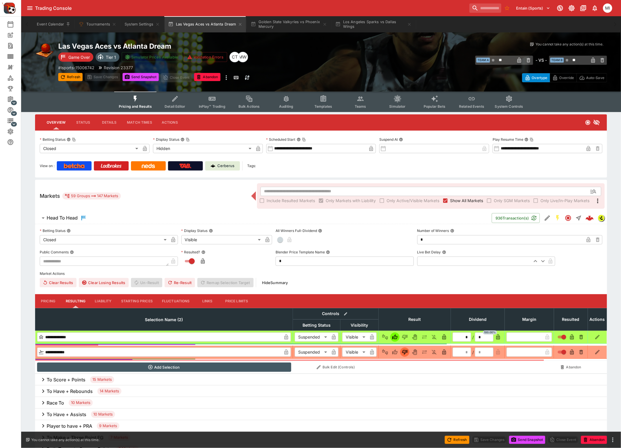
click at [460, 200] on span "Show All Markets" at bounding box center [466, 201] width 33 height 6
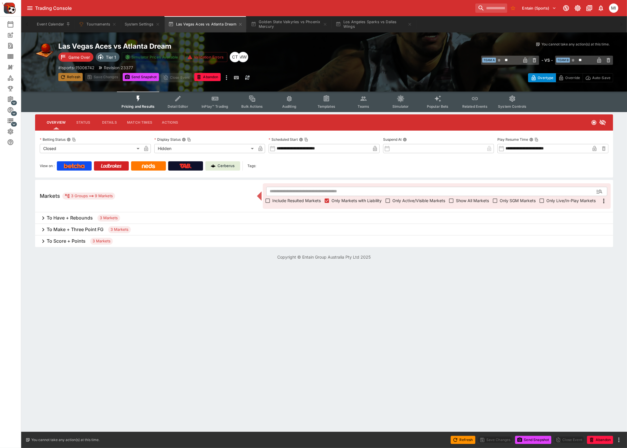
click at [67, 80] on button "Refresh" at bounding box center [70, 77] width 24 height 8
click at [293, 28] on button "Golden State Valkyries vs Phoenix Mercury" at bounding box center [288, 24] width 83 height 16
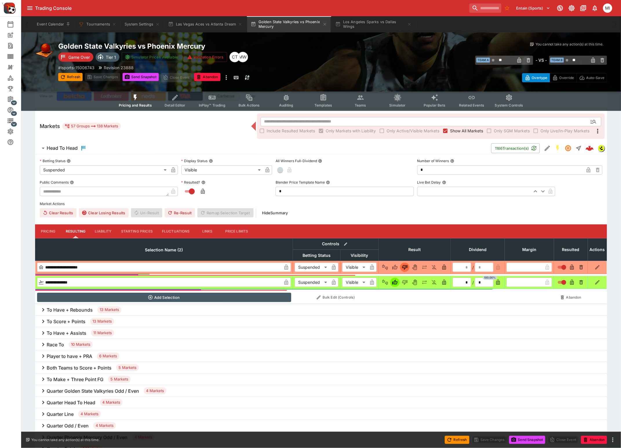
scroll to position [109, 0]
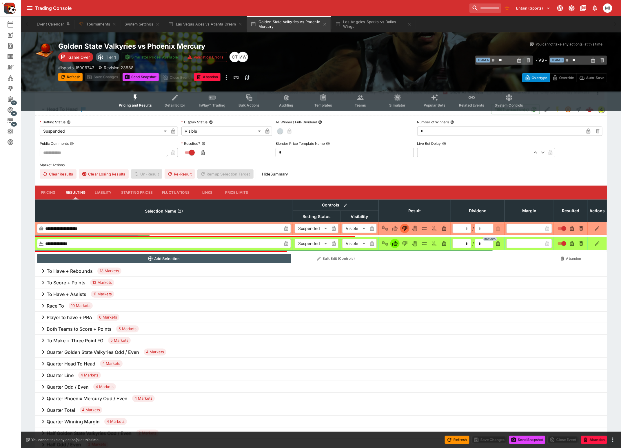
click at [73, 282] on h6 "To Score + Points" at bounding box center [66, 283] width 39 height 6
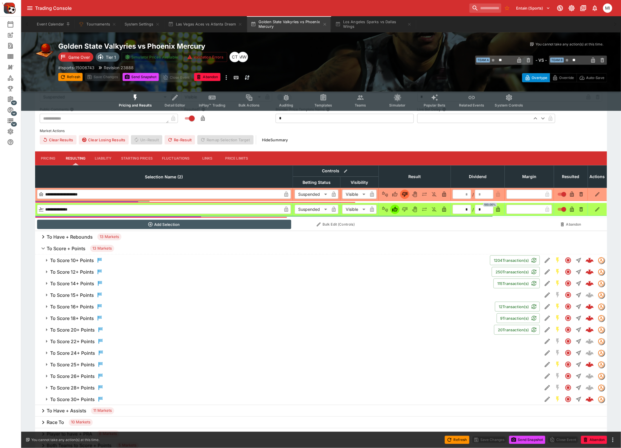
scroll to position [181, 0]
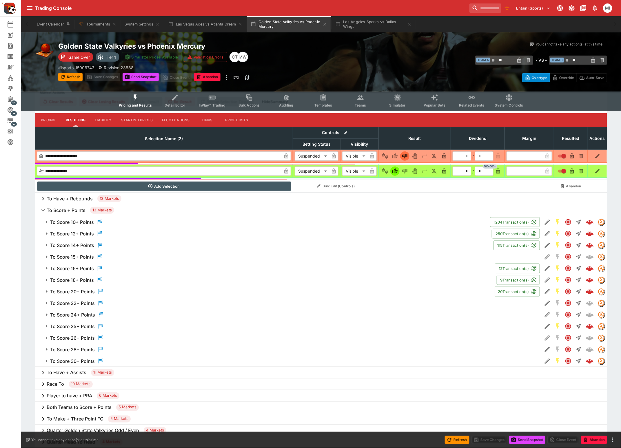
click at [80, 293] on h6 "To Score 20+ Points" at bounding box center [72, 292] width 45 height 6
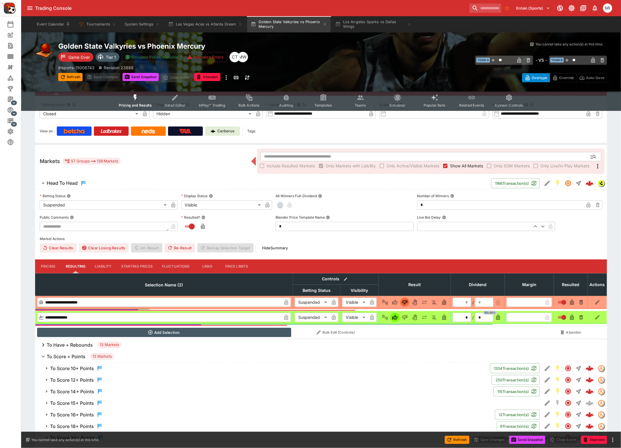
scroll to position [0, 0]
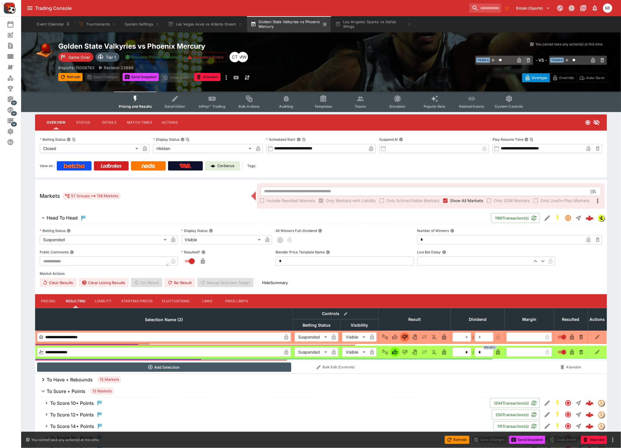
click at [326, 24] on icon "button" at bounding box center [324, 24] width 3 height 3
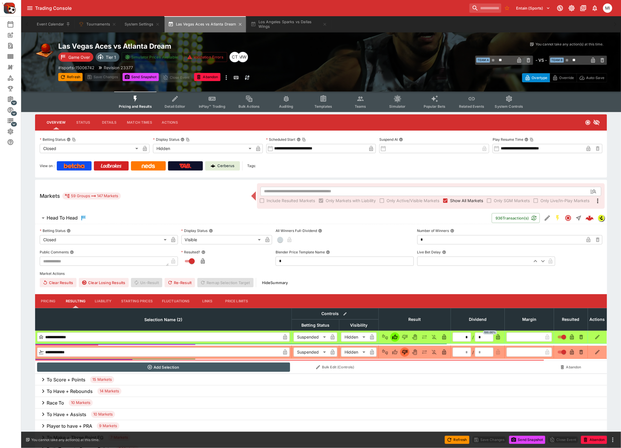
click at [214, 23] on button "Las Vegas Aces vs Atlanta Dream" at bounding box center [205, 24] width 81 height 16
click at [276, 24] on button "Los Angeles Sparks vs Dallas Wings" at bounding box center [288, 24] width 83 height 16
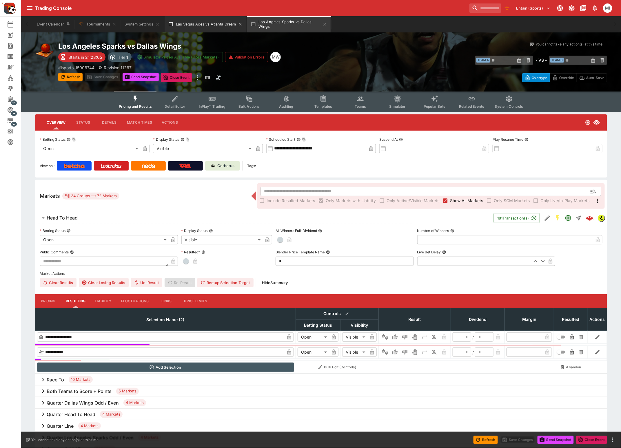
click at [212, 26] on button "Las Vegas Aces vs Atlanta Dream" at bounding box center [205, 24] width 81 height 16
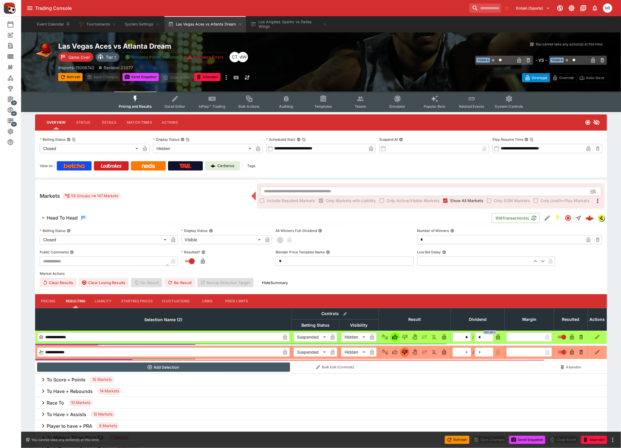
click at [452, 203] on label "Show All Markets" at bounding box center [462, 200] width 42 height 9
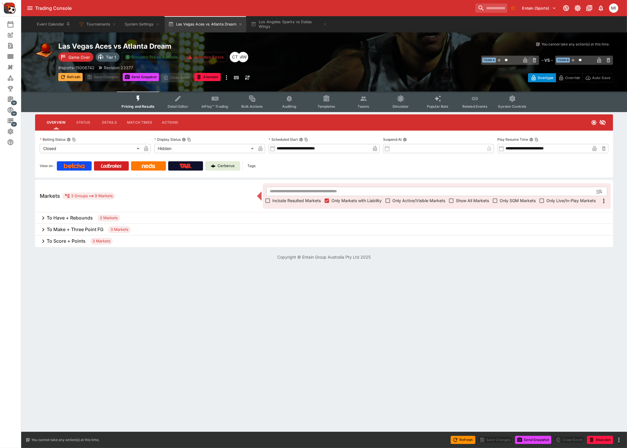
click at [63, 74] on icon "button" at bounding box center [63, 77] width 6 height 6
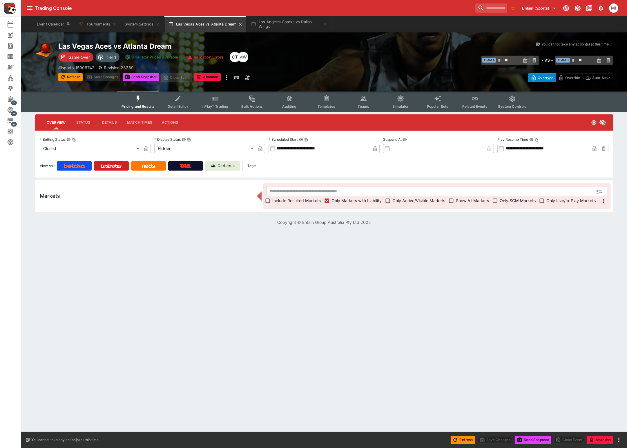
click at [205, 23] on button "Las Vegas Aces vs Atlanta Dream" at bounding box center [205, 24] width 81 height 16
click at [241, 24] on icon "button" at bounding box center [240, 24] width 5 height 5
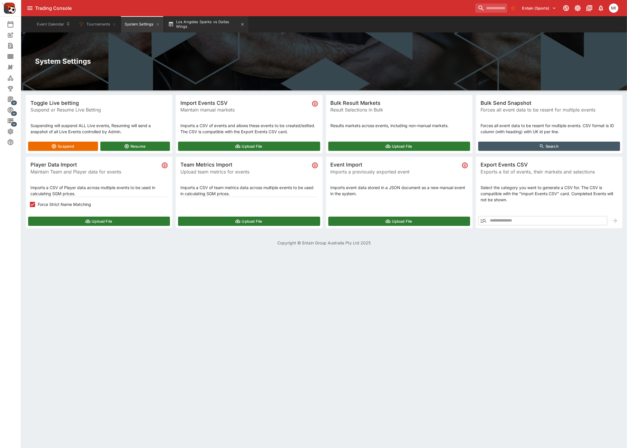
click at [194, 24] on button "Los Angeles Sparks vs Dallas Wings" at bounding box center [206, 24] width 83 height 16
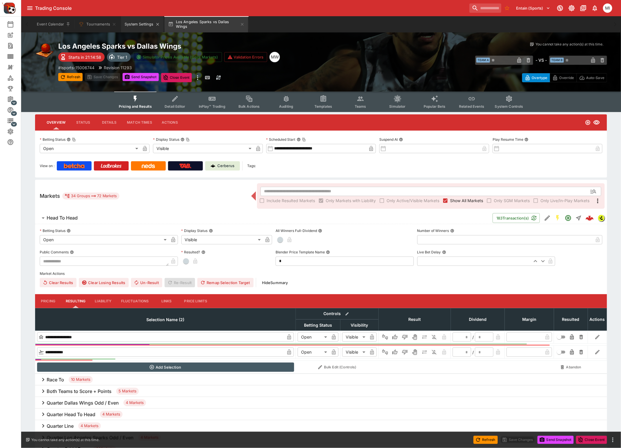
click at [134, 24] on button "System Settings" at bounding box center [142, 24] width 42 height 16
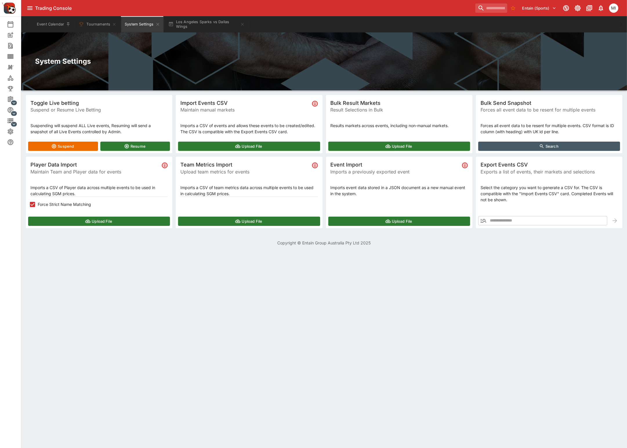
click at [353, 144] on button "Upload File" at bounding box center [399, 146] width 142 height 9
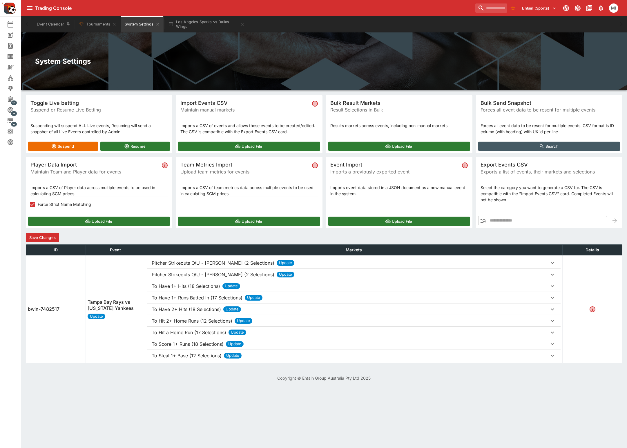
click at [201, 267] on p "Pitcher Strikeouts O/U - Shane Baz (2 Selections)" at bounding box center [213, 263] width 123 height 7
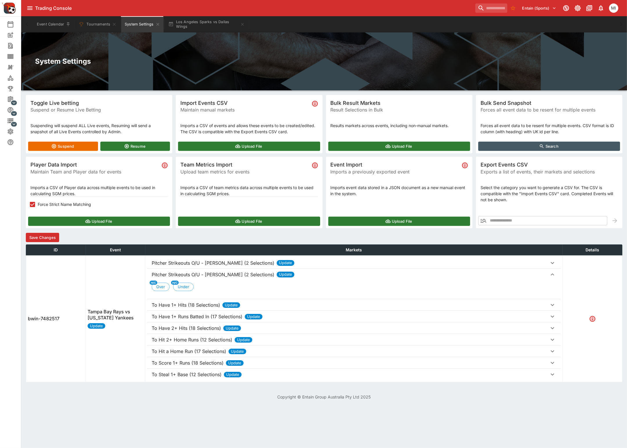
click at [203, 267] on p "To Have 1+ Hits (18 Selections)" at bounding box center [213, 263] width 123 height 7
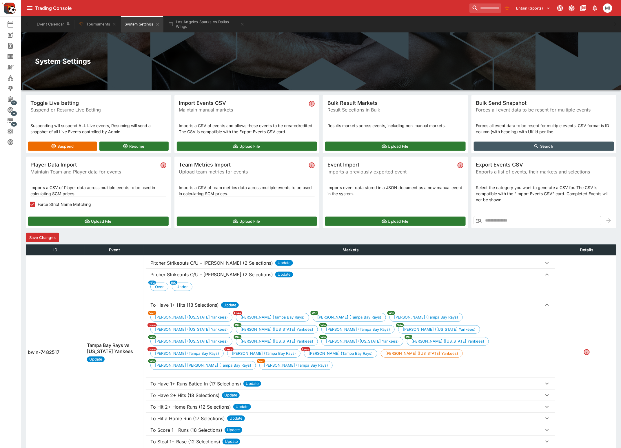
click at [52, 240] on button "Save Changes" at bounding box center [42, 237] width 33 height 9
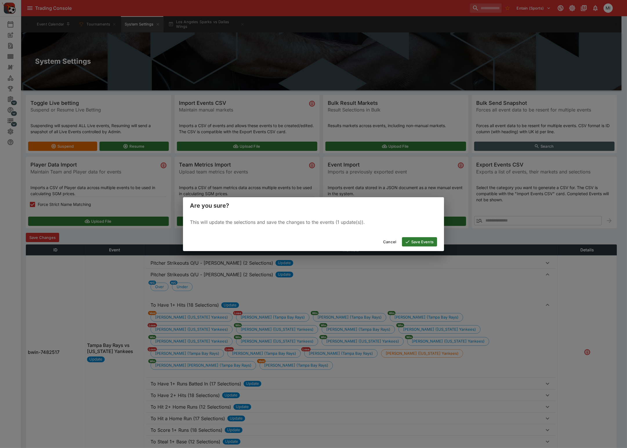
click at [421, 241] on button "Save Events" at bounding box center [419, 241] width 35 height 9
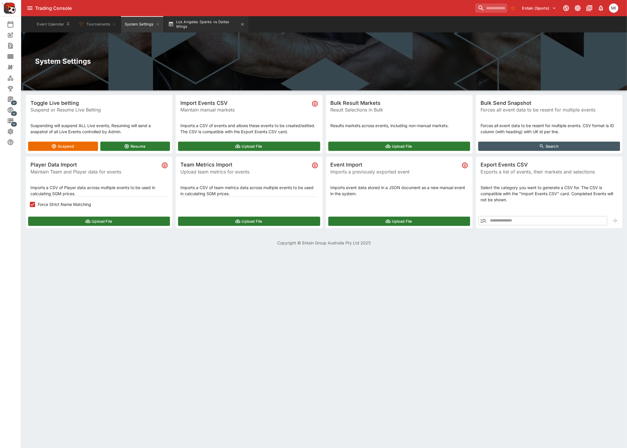
click at [194, 25] on button "Los Angeles Sparks vs Dallas Wings" at bounding box center [206, 24] width 83 height 16
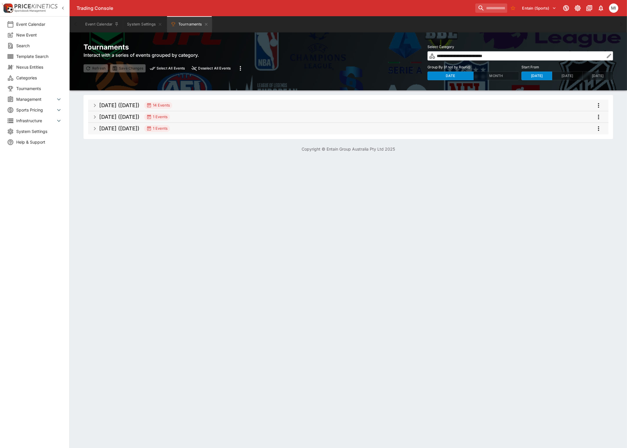
click at [63, 9] on icon "button" at bounding box center [63, 8] width 6 height 6
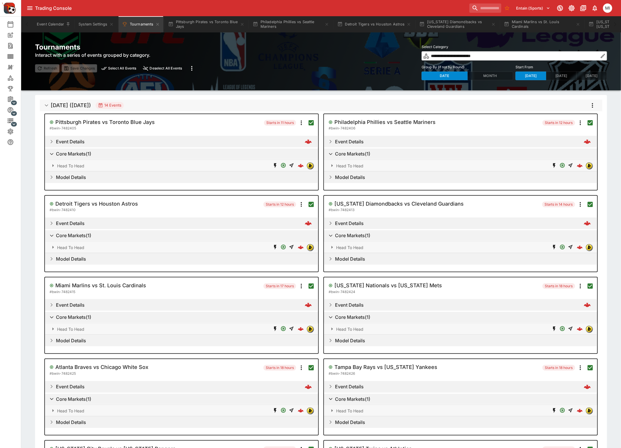
click at [594, 105] on icon "more" at bounding box center [592, 105] width 7 height 7
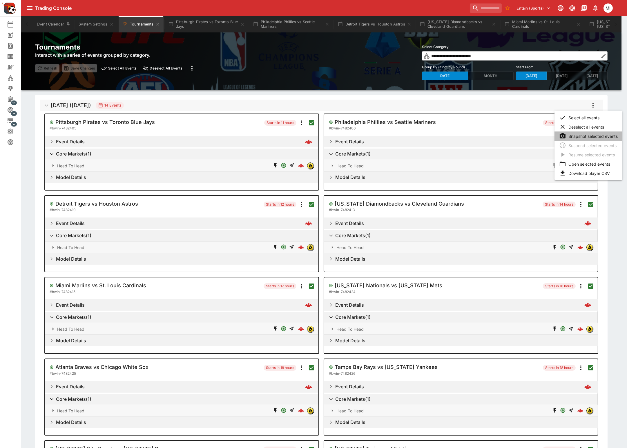
click at [584, 134] on li "Snapshot selected events" at bounding box center [588, 136] width 68 height 9
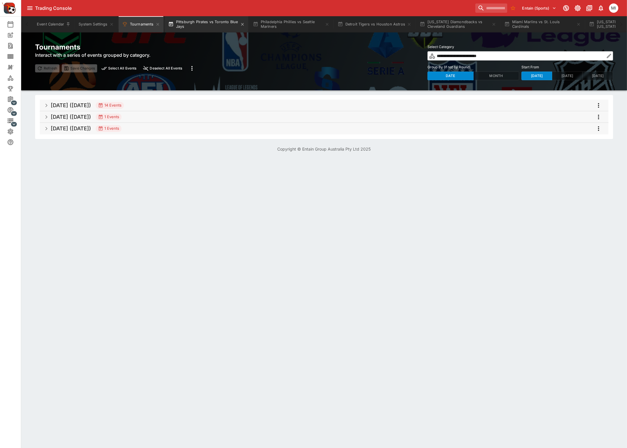
click at [183, 29] on button "Pittsburgh Pirates vs Toronto Blue Jays" at bounding box center [206, 24] width 83 height 16
